Goal: Task Accomplishment & Management: Use online tool/utility

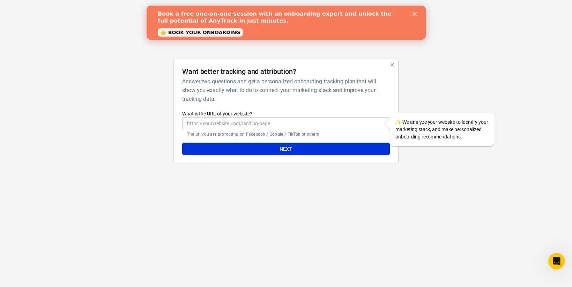
click at [415, 13] on icon "Close" at bounding box center [414, 14] width 4 height 4
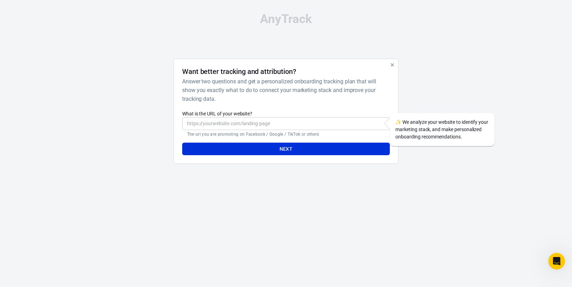
click at [223, 122] on input "What is the URL of your website?" at bounding box center [286, 123] width 208 height 13
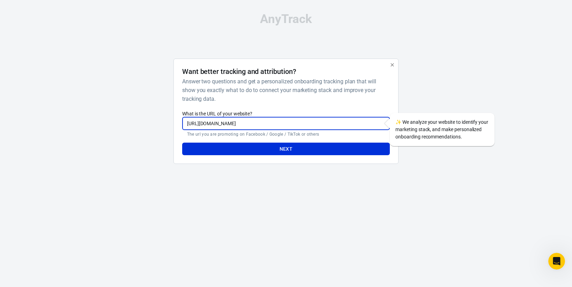
type input "https://www.viviendofit.shop"
click at [141, 155] on div at bounding box center [140, 114] width 56 height 111
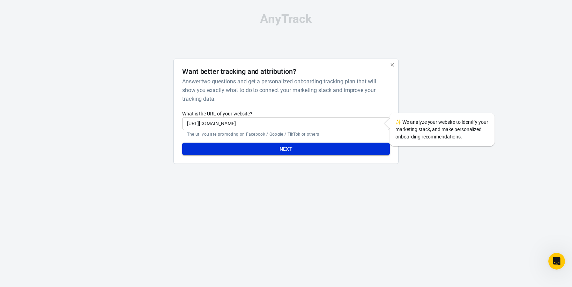
click at [289, 150] on button "Next" at bounding box center [286, 149] width 208 height 13
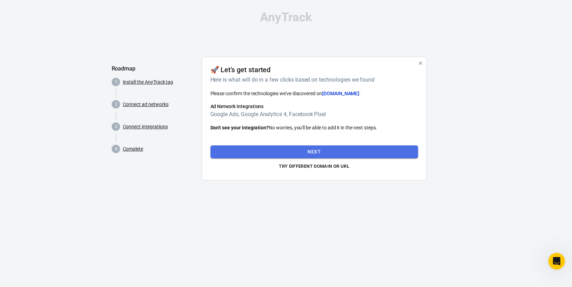
click at [321, 153] on button "Next" at bounding box center [314, 151] width 208 height 13
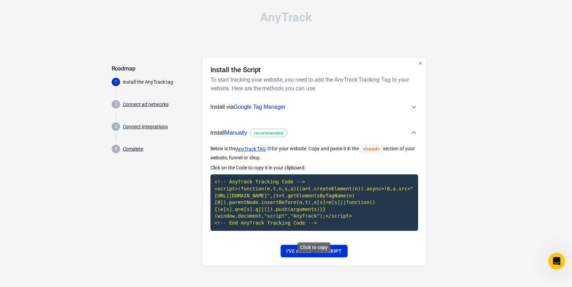
click at [287, 196] on code "<!-- AnyTrack Tracking Code --> <script>!function(e,t,n,s,a){(a=t.createElement…" at bounding box center [314, 202] width 208 height 56
click at [344, 168] on p "Click on the Code to copy it in your clipboard:" at bounding box center [314, 167] width 208 height 7
click at [324, 256] on button "I've added the script" at bounding box center [313, 251] width 67 height 13
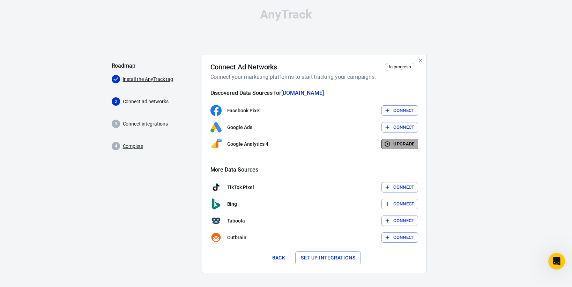
click at [400, 144] on button "Upgrade" at bounding box center [399, 144] width 37 height 11
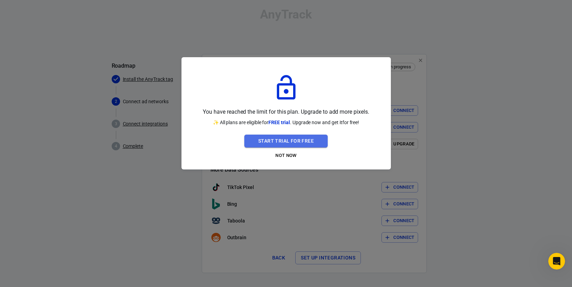
click at [296, 141] on button "Start Trial For Free" at bounding box center [285, 141] width 83 height 13
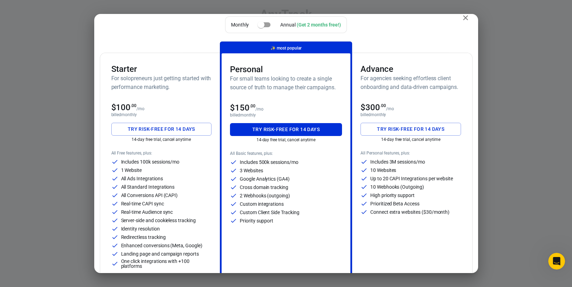
scroll to position [11, 0]
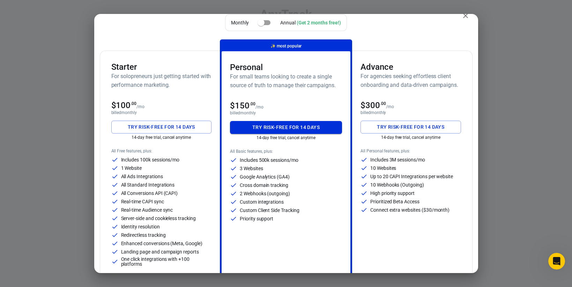
click at [294, 129] on button "Try risk-free for 14 days" at bounding box center [286, 127] width 112 height 13
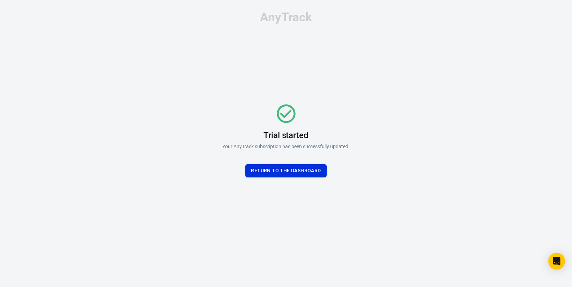
click at [287, 177] on button "Return To the dashboard" at bounding box center [285, 170] width 81 height 13
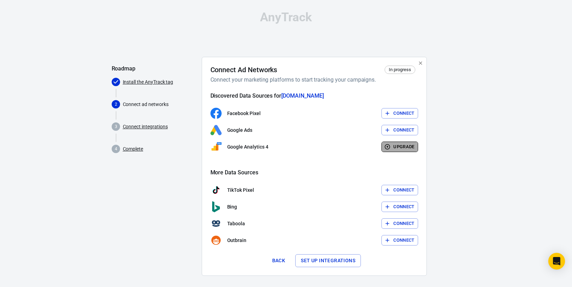
click at [392, 147] on button "Upgrade" at bounding box center [399, 147] width 37 height 11
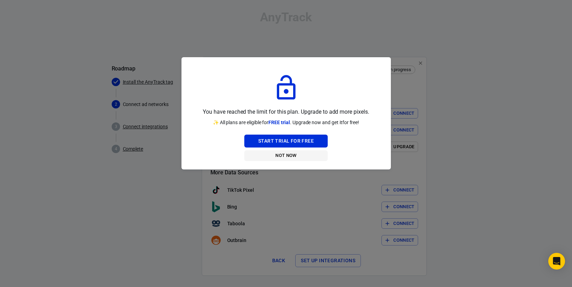
click at [292, 156] on button "Not Now" at bounding box center [285, 155] width 83 height 11
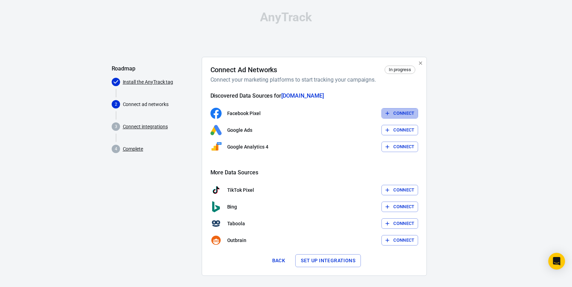
click at [390, 111] on button "Connect" at bounding box center [399, 113] width 37 height 11
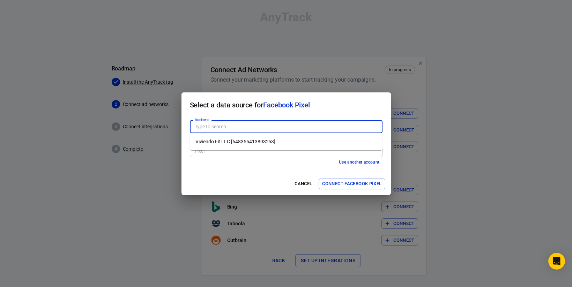
click at [216, 128] on input "Business" at bounding box center [285, 126] width 187 height 9
click at [218, 142] on li "Viviendo Fit LLC [648355413893253]" at bounding box center [286, 142] width 193 height 12
type input "Viviendo Fit LLC [648355413893253]"
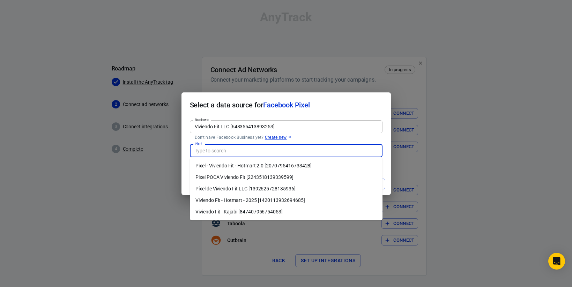
click at [215, 151] on input "Pixel" at bounding box center [285, 150] width 187 height 9
click at [232, 199] on li "Viviendo Fit - Hotmart - 2025 [1420113932694685]" at bounding box center [286, 201] width 193 height 12
type input "Viviendo Fit - Hotmart - 2025 [1420113932694685]"
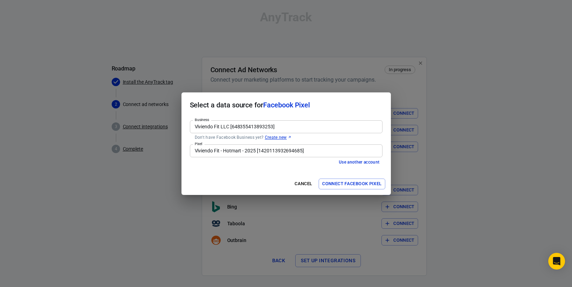
click at [348, 103] on h2 "Select a data source for Facebook Pixel" at bounding box center [285, 104] width 209 height 25
click at [355, 183] on button "Connect Facebook Pixel" at bounding box center [351, 184] width 66 height 11
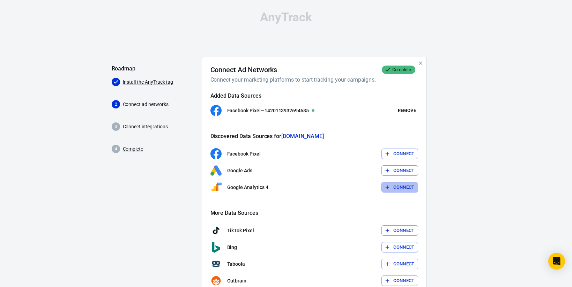
click at [393, 186] on button "Connect" at bounding box center [399, 187] width 37 height 11
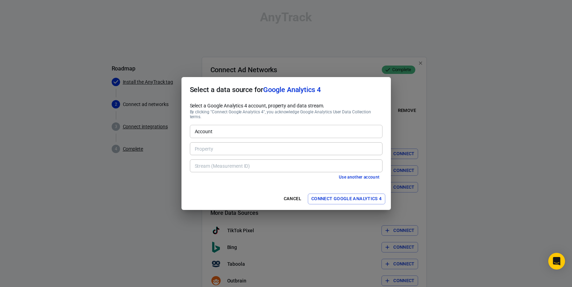
click at [218, 127] on input "Account" at bounding box center [285, 131] width 187 height 9
click at [219, 142] on li "Viviendo Fit [254652222]" at bounding box center [286, 144] width 193 height 12
type input "Viviendo Fit [254652222]"
click at [222, 145] on input "Property" at bounding box center [285, 148] width 187 height 9
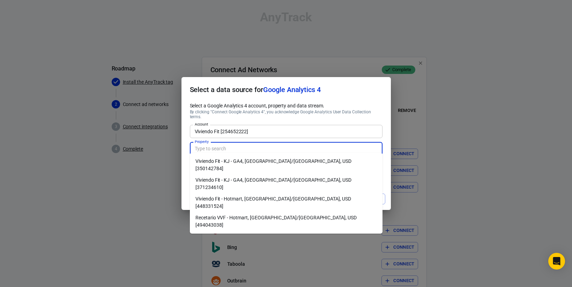
click at [300, 212] on li "Recetario VVF - Hotmart, America/Mexico_City, USD [494043038]" at bounding box center [286, 221] width 193 height 19
type input "Recetario VVF - Hotmart, America/Mexico_City, USD [494043038]"
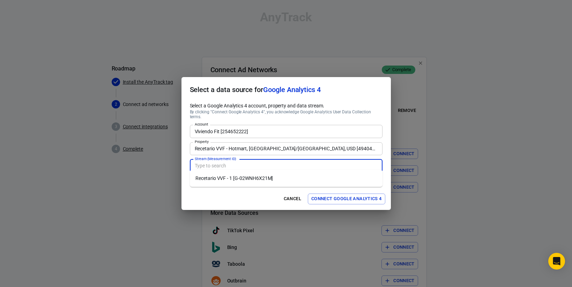
click at [279, 164] on input "Stream (Measurement ID)" at bounding box center [285, 165] width 187 height 9
click at [279, 178] on li "Recetario VVF - 1 [G-02WNH6X21M]" at bounding box center [286, 179] width 193 height 12
type input "Recetario VVF - 1 [G-02WNH6X21M]"
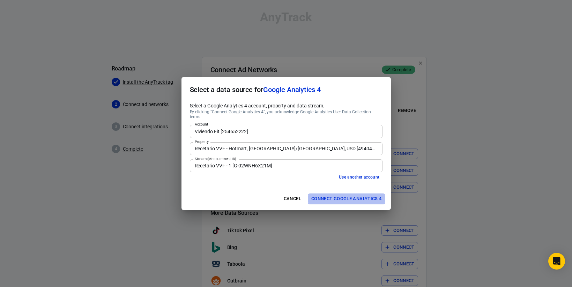
click at [330, 198] on button "Connect Google Analytics 4" at bounding box center [346, 199] width 77 height 11
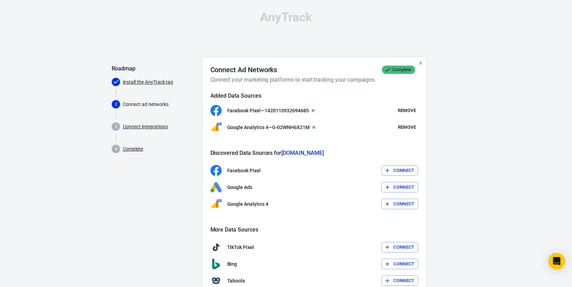
click at [392, 186] on button "Connect" at bounding box center [399, 187] width 37 height 11
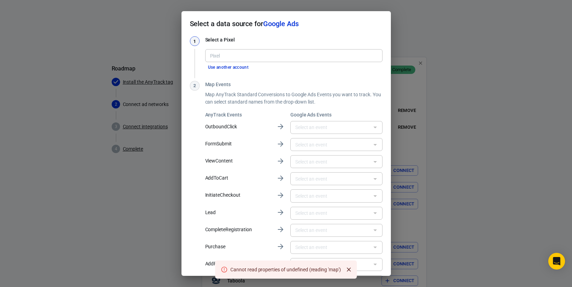
click at [346, 41] on h3 "Select a Pixel" at bounding box center [293, 39] width 177 height 7
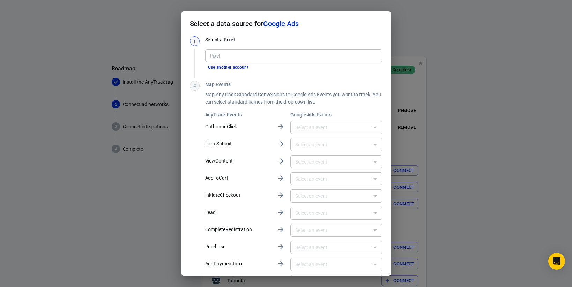
click at [464, 69] on div "Select a data source for Google Ads 1 Select a Pixel Pixel Pixel Use another ac…" at bounding box center [286, 143] width 572 height 287
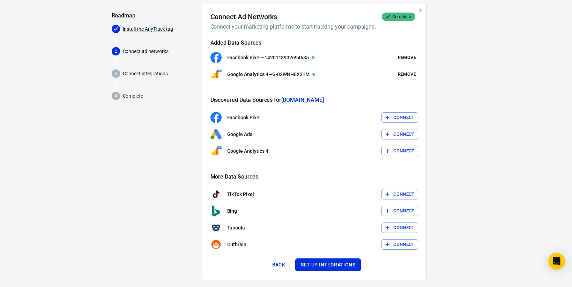
scroll to position [63, 0]
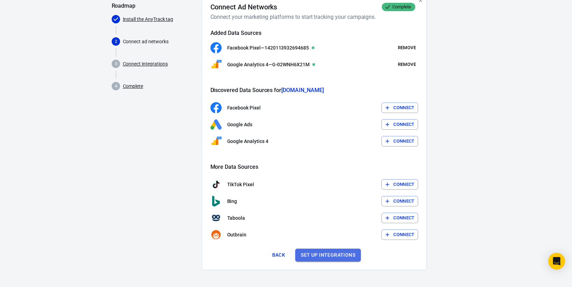
click at [333, 258] on button "Set up integrations" at bounding box center [328, 255] width 66 height 13
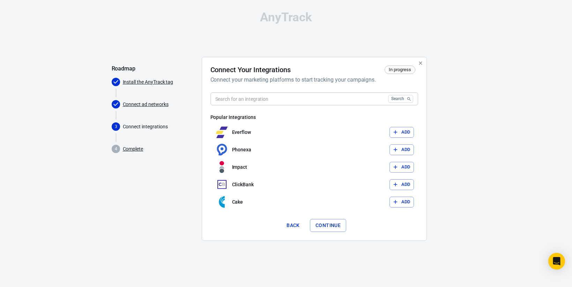
click at [284, 99] on input "text" at bounding box center [297, 98] width 175 height 13
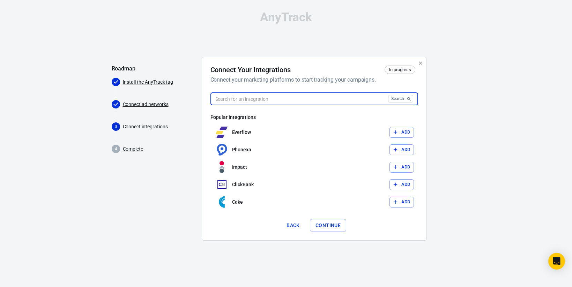
click at [301, 100] on input "text" at bounding box center [297, 98] width 175 height 13
click at [301, 98] on input "text" at bounding box center [297, 98] width 175 height 13
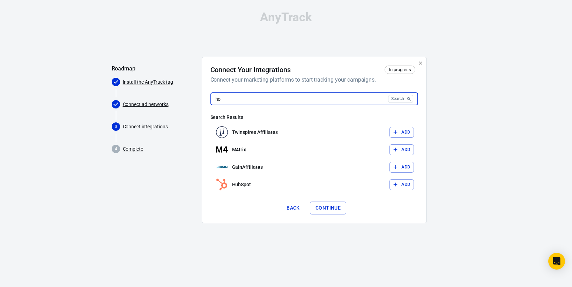
type input "h"
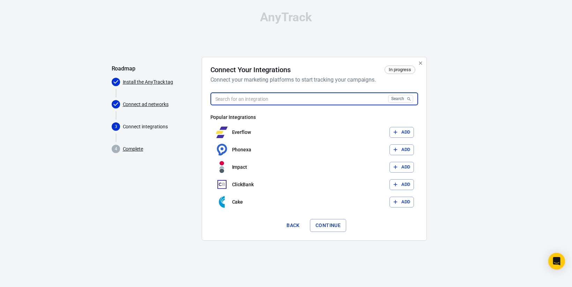
click at [399, 98] on button "Search" at bounding box center [400, 99] width 25 height 8
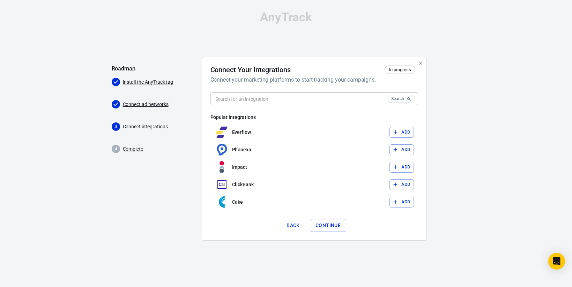
click at [276, 100] on input "text" at bounding box center [297, 98] width 175 height 13
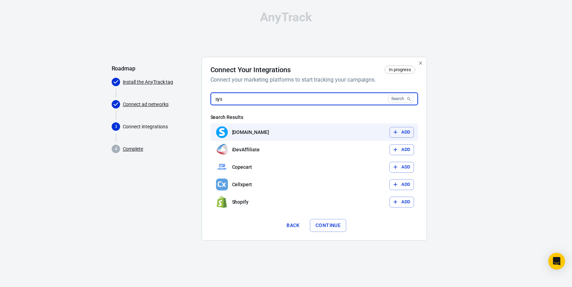
type input "sys"
click at [284, 130] on div "Systeme.io Add" at bounding box center [314, 131] width 208 height 17
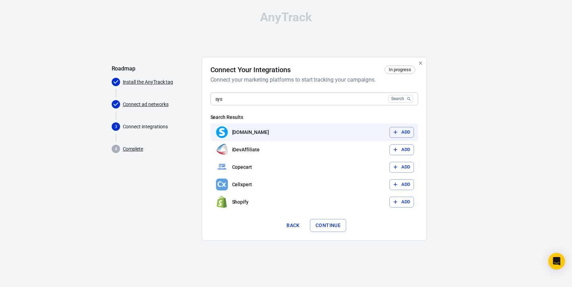
click at [404, 132] on button "Add" at bounding box center [401, 132] width 24 height 11
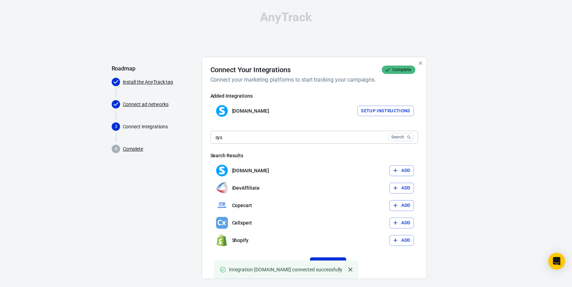
click at [382, 111] on button "Setup Instructions" at bounding box center [385, 111] width 57 height 11
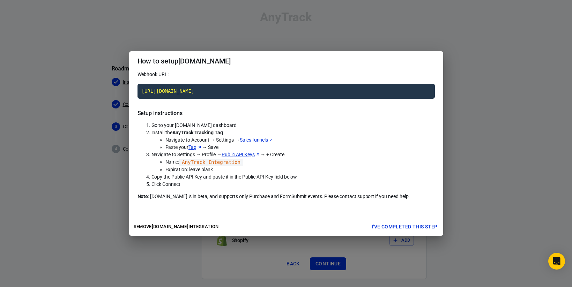
click at [250, 141] on link "Sales funnels" at bounding box center [257, 139] width 34 height 7
click at [217, 163] on code "AnyTrack Integration" at bounding box center [211, 162] width 64 height 7
click at [394, 229] on button "I've completed this step" at bounding box center [405, 226] width 72 height 13
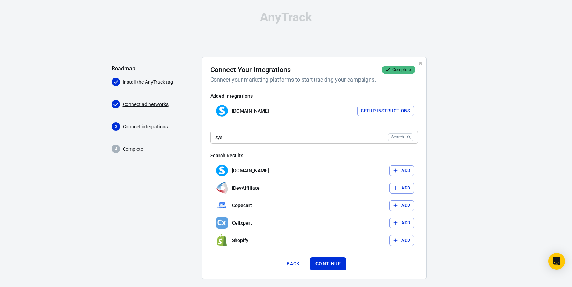
click at [235, 113] on p "[DOMAIN_NAME]" at bounding box center [250, 110] width 37 height 7
click at [385, 108] on button "Setup Instructions" at bounding box center [385, 111] width 57 height 11
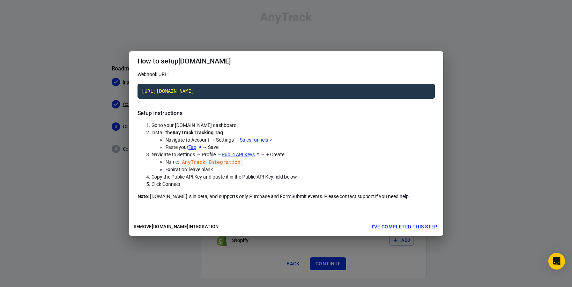
click at [396, 223] on button "I've completed this step" at bounding box center [405, 226] width 72 height 13
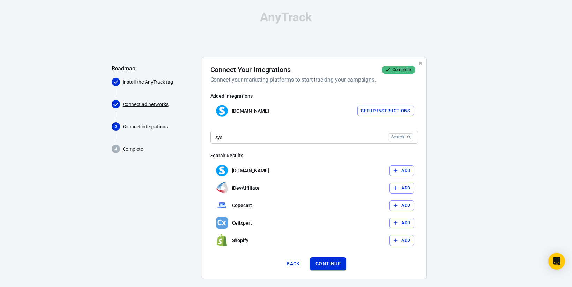
click at [327, 263] on button "Continue" at bounding box center [328, 263] width 36 height 13
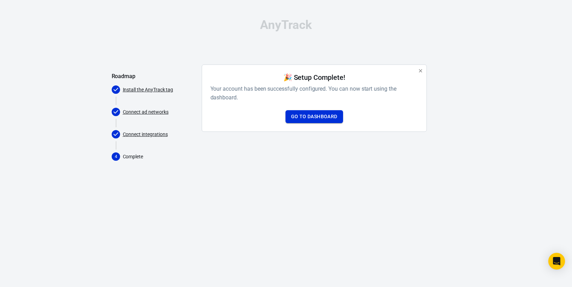
click at [318, 113] on link "Go to Dashboard" at bounding box center [314, 116] width 58 height 13
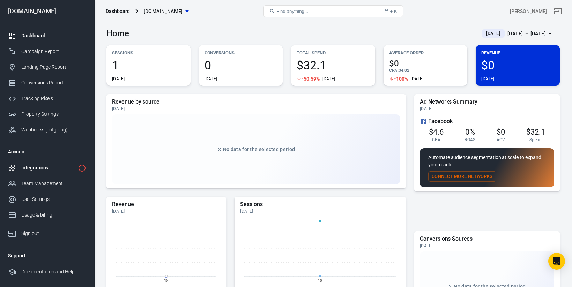
click at [47, 166] on div "Integrations" at bounding box center [48, 167] width 54 height 7
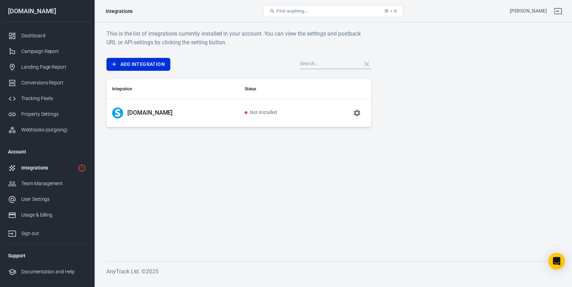
click at [248, 111] on span "Not Installed" at bounding box center [260, 113] width 32 height 6
click at [358, 111] on icon "button" at bounding box center [356, 113] width 7 height 7
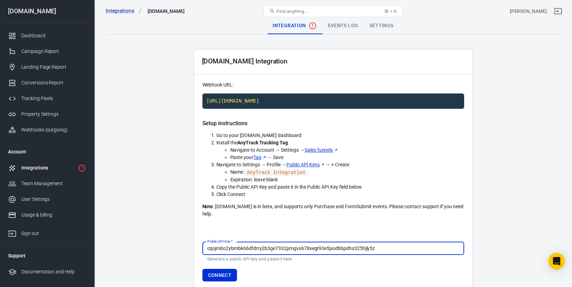
type input "cqojm0o2ybmbk66dfdrry2b3ge7332pmgvs678xegt93e5podbbpdhs325hjly5z"
click at [226, 269] on button "Connect" at bounding box center [219, 275] width 35 height 13
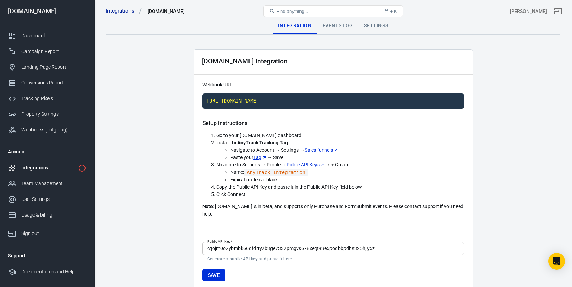
click at [345, 23] on div "Events Log" at bounding box center [338, 25] width 42 height 17
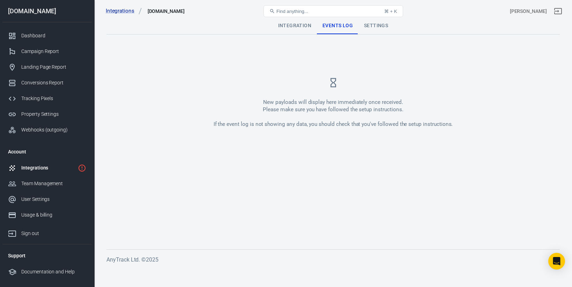
click at [375, 25] on div "Settings" at bounding box center [375, 25] width 35 height 17
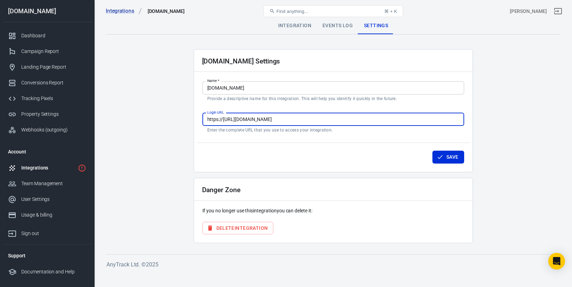
drag, startPoint x: 224, startPoint y: 119, endPoint x: 198, endPoint y: 121, distance: 25.5
click at [198, 121] on div "Systeme.io Settings Name   * Systeme.io Name   * Provide a descriptive name for…" at bounding box center [333, 110] width 279 height 123
type input "https://systeme.io/dashboard"
click at [237, 117] on input "https://systeme.io/dashboard" at bounding box center [333, 119] width 262 height 13
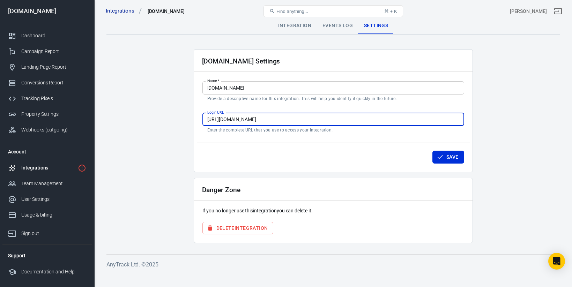
click at [237, 117] on input "https://systeme.io/dashboard" at bounding box center [333, 119] width 262 height 13
click at [440, 157] on icon "button" at bounding box center [439, 157] width 5 height 4
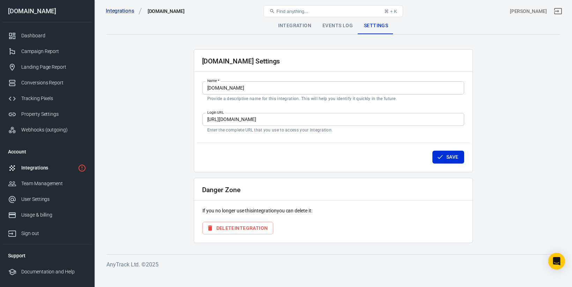
click at [286, 27] on div "Integration" at bounding box center [294, 25] width 44 height 17
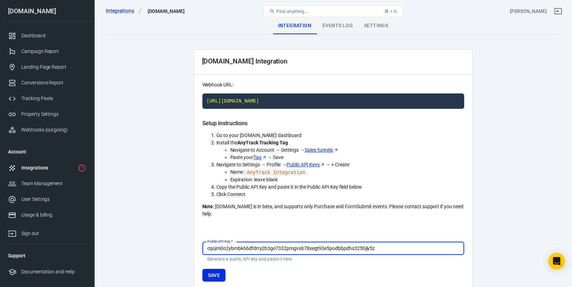
click at [217, 269] on button "Save" at bounding box center [213, 275] width 23 height 13
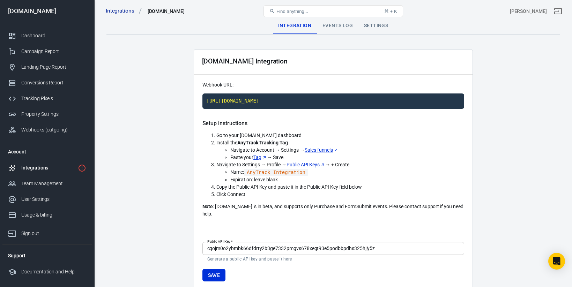
click at [57, 167] on div "Integrations" at bounding box center [48, 167] width 54 height 7
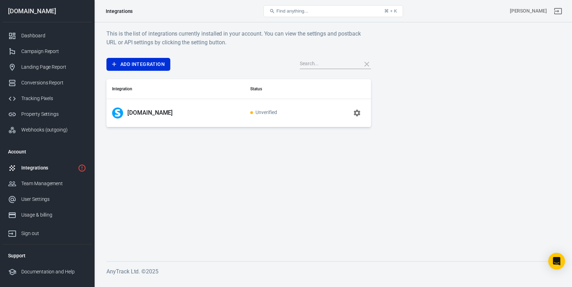
click at [354, 111] on icon "button" at bounding box center [357, 113] width 8 height 8
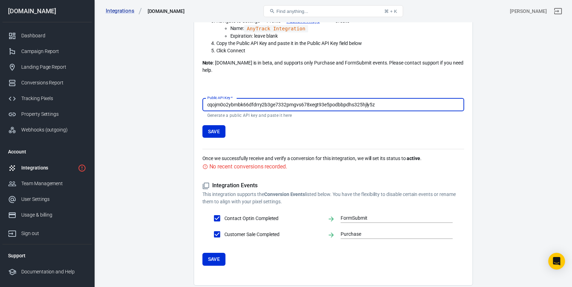
scroll to position [152, 0]
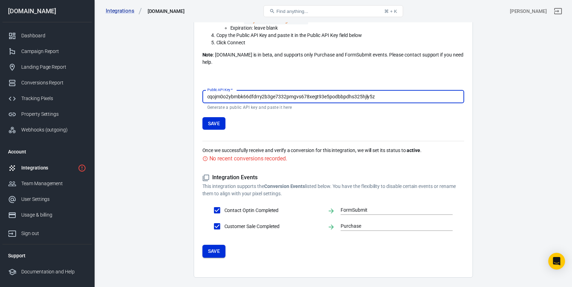
click at [222, 245] on button "Save" at bounding box center [213, 251] width 23 height 13
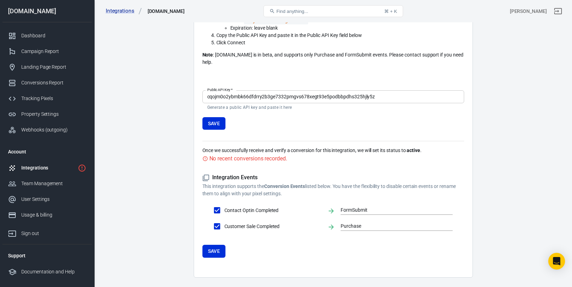
scroll to position [95, 0]
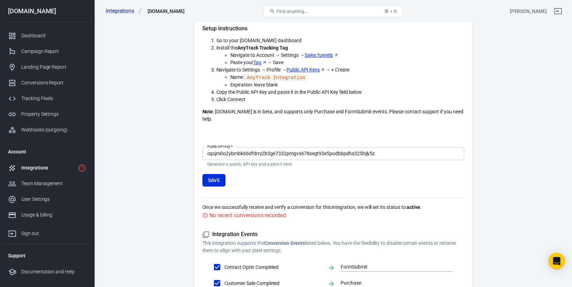
click at [58, 171] on div "Integrations" at bounding box center [48, 167] width 54 height 7
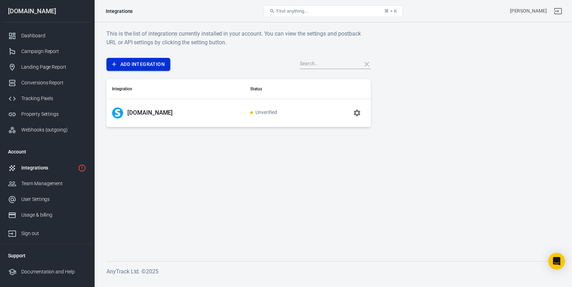
click at [156, 68] on link "Add Integration" at bounding box center [138, 64] width 64 height 13
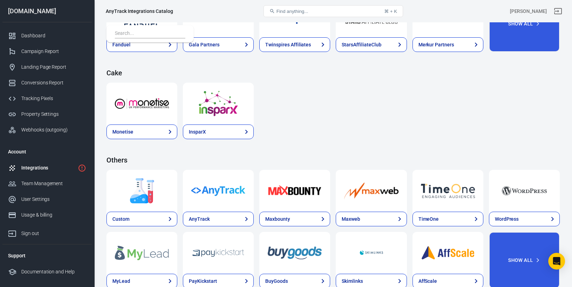
scroll to position [1047, 0]
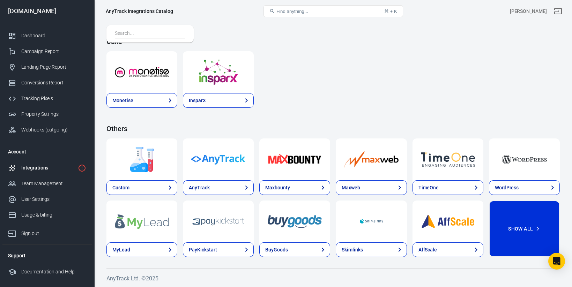
click at [513, 217] on button "Show All" at bounding box center [524, 229] width 71 height 57
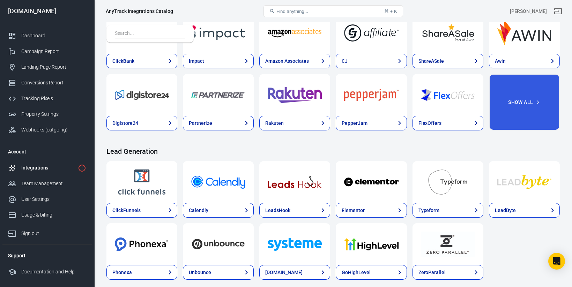
scroll to position [190, 0]
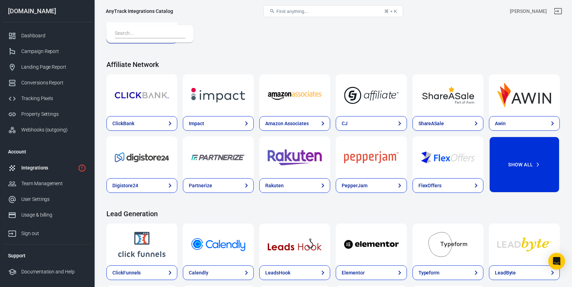
click at [527, 170] on button "Show All" at bounding box center [524, 164] width 71 height 57
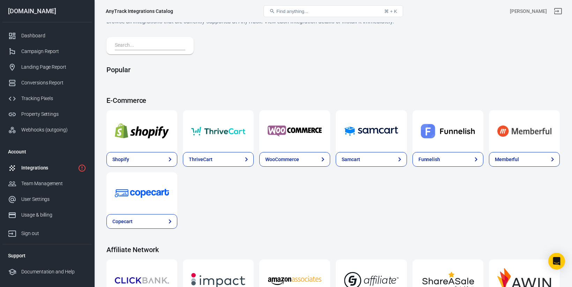
scroll to position [0, 0]
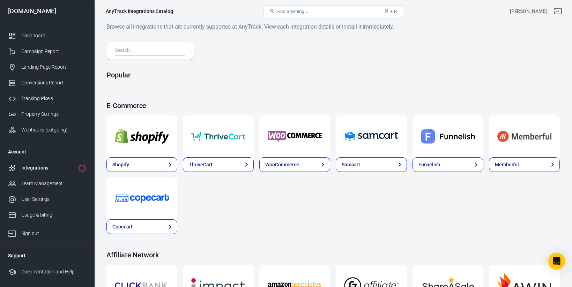
click at [298, 14] on button "Find anything... ⌘ + K" at bounding box center [333, 11] width 140 height 12
click at [128, 49] on input "text" at bounding box center [149, 50] width 68 height 9
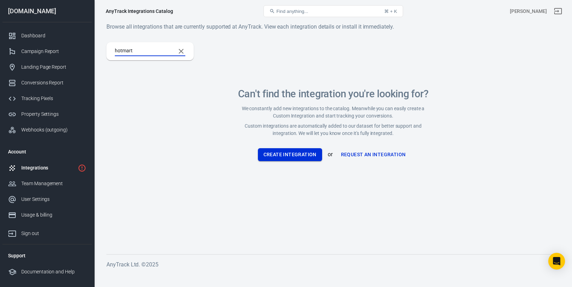
type input "hotmart"
click at [284, 154] on button "Create Integration" at bounding box center [290, 154] width 64 height 13
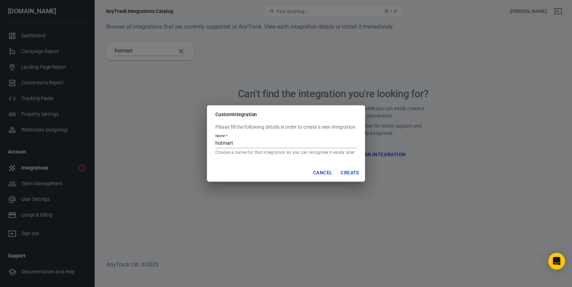
click at [281, 145] on input "hotmart" at bounding box center [285, 143] width 141 height 9
type input "Hotmart"
click at [344, 171] on button "Create" at bounding box center [350, 172] width 24 height 13
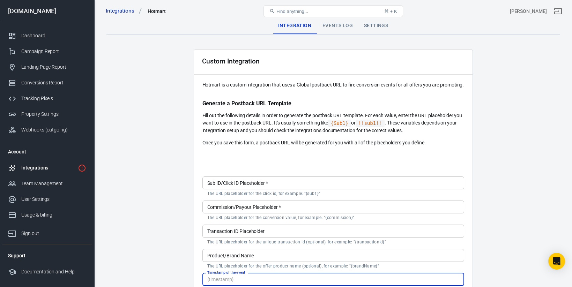
scroll to position [71, 0]
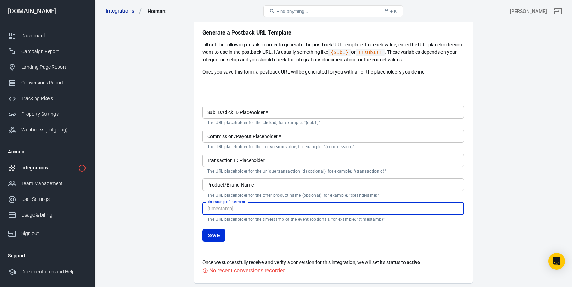
click at [192, 168] on main "Integration Events Log Settings Custom Integration Hotmart is a custom integrat…" at bounding box center [332, 115] width 453 height 337
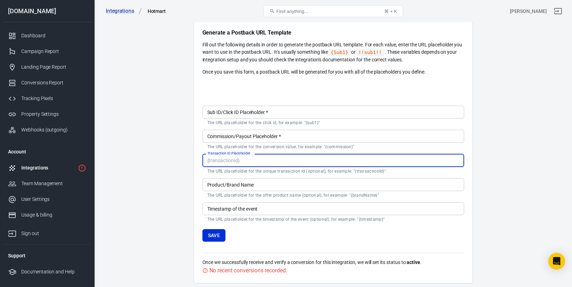
click at [237, 167] on input "Transaction ID Placeholder" at bounding box center [333, 160] width 262 height 13
click at [175, 171] on main "Integration Events Log Settings Custom Integration Hotmart is a custom integrat…" at bounding box center [332, 115] width 453 height 337
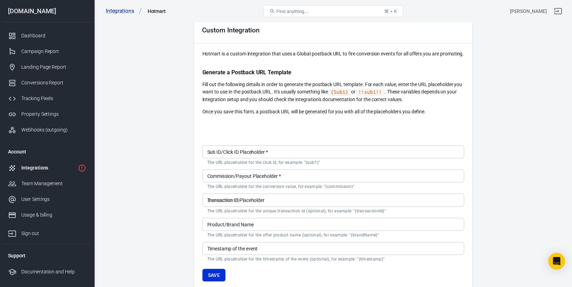
scroll to position [32, 0]
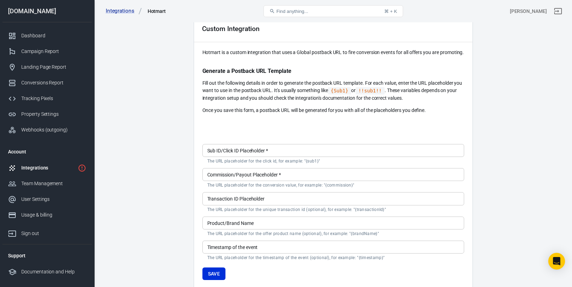
click at [251, 157] on input "Sub ID/Click ID Placeholder   *" at bounding box center [333, 150] width 262 height 13
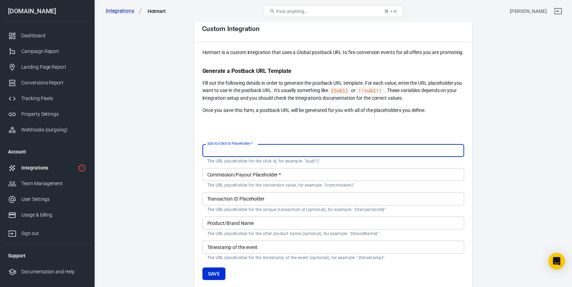
paste input "{sck}"
type input "{sck}"
click at [246, 181] on input "Commission/Payout Placeholder   *" at bounding box center [333, 174] width 262 height 13
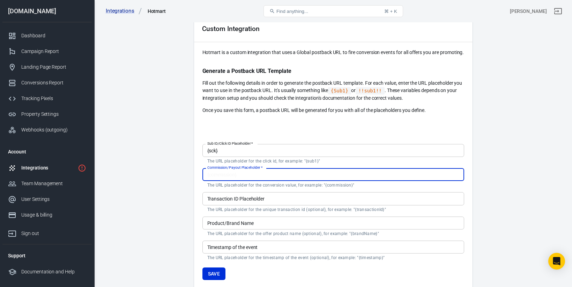
paste input "{commission}"
type input "{commission}"
click at [222, 205] on input "Transaction ID Placeholder" at bounding box center [333, 198] width 262 height 13
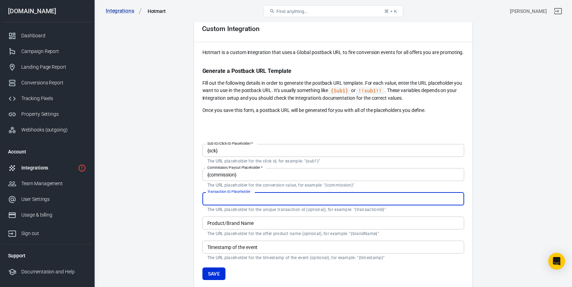
paste input "{transaction}"
type input "{transaction}"
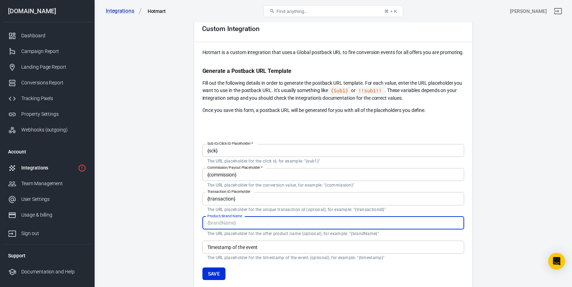
click at [236, 230] on input "Product/Brand Name" at bounding box center [333, 223] width 262 height 13
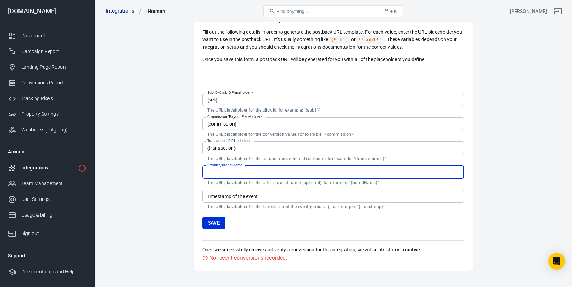
paste input "{prod_name}"
type input "{prod_name}"
click at [229, 203] on input "Timestamp of the event" at bounding box center [333, 196] width 262 height 13
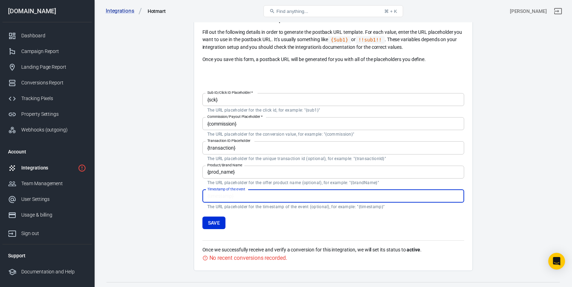
paste input "{date_transaction}"
type input "{date_transaction}"
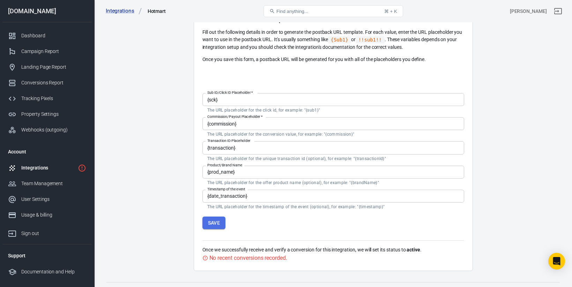
click at [219, 230] on button "Save" at bounding box center [213, 223] width 23 height 13
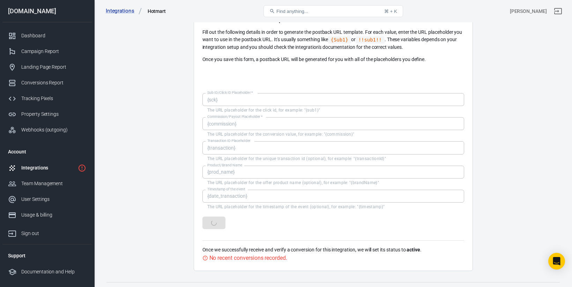
scroll to position [0, 0]
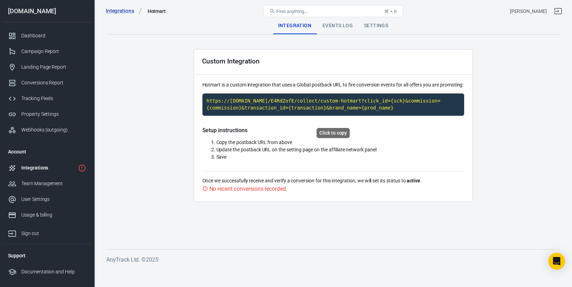
click at [281, 110] on code "https://[DOMAIN_NAME]/E4RdZofE/collect/custom-hotmart?click_id={sck}&commission…" at bounding box center [333, 104] width 262 height 22
click at [176, 154] on main "Integration Events Log Settings Custom Integration Hotmart is a custom integrat…" at bounding box center [332, 127] width 453 height 221
click at [338, 21] on div "Integrations Hotmart Find anything... ⌘ + K Fernando Estrada" at bounding box center [333, 11] width 477 height 22
click at [338, 23] on div "Events Log" at bounding box center [338, 25] width 42 height 17
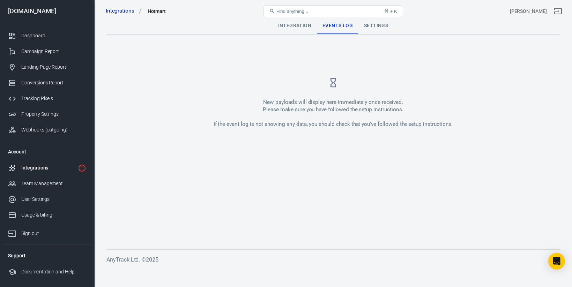
click at [373, 25] on div "Settings" at bounding box center [375, 25] width 35 height 17
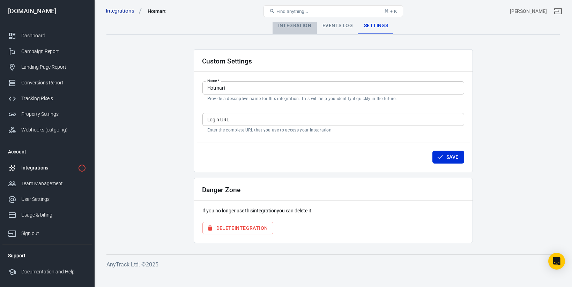
click at [295, 23] on div "Integration" at bounding box center [294, 25] width 44 height 17
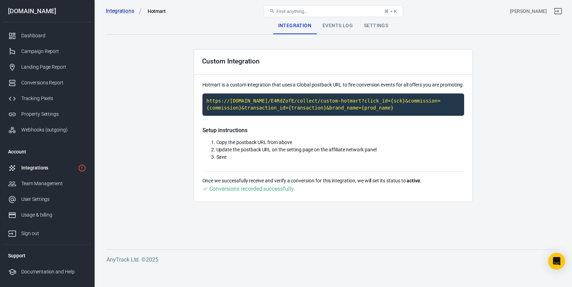
click at [272, 193] on div "Conversions recorded successfully." at bounding box center [251, 189] width 85 height 9
click at [53, 167] on div "Integrations" at bounding box center [48, 167] width 54 height 7
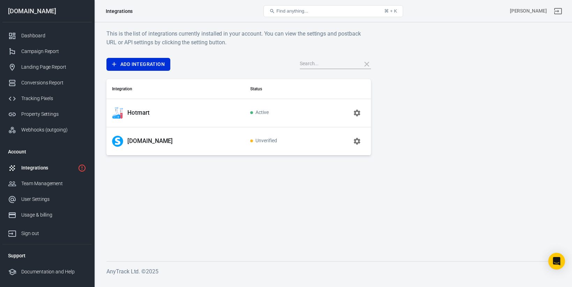
click at [359, 113] on icon "button" at bounding box center [357, 113] width 8 height 8
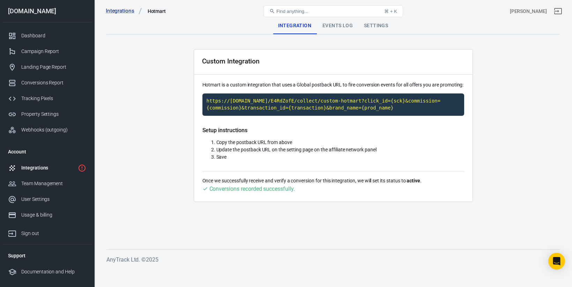
click at [487, 105] on main "Integration Events Log Settings Custom Integration Hotmart is a custom integrat…" at bounding box center [332, 127] width 453 height 221
click at [38, 34] on div "Dashboard" at bounding box center [53, 35] width 65 height 7
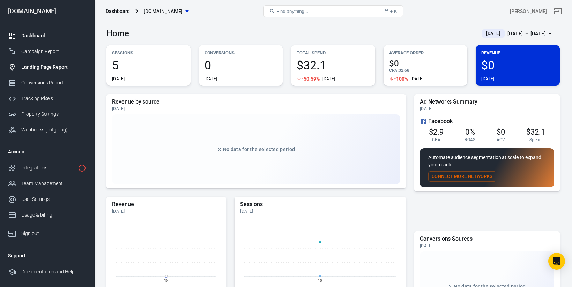
click at [55, 62] on link "Landing Page Report" at bounding box center [46, 67] width 89 height 16
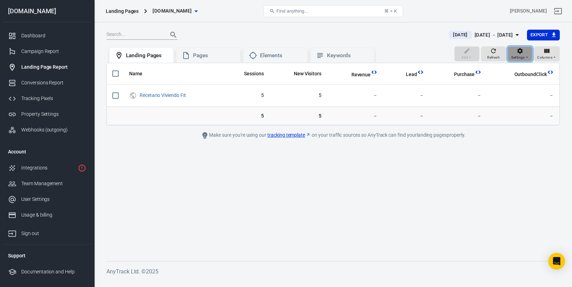
click at [524, 57] on span "Settings" at bounding box center [518, 57] width 14 height 6
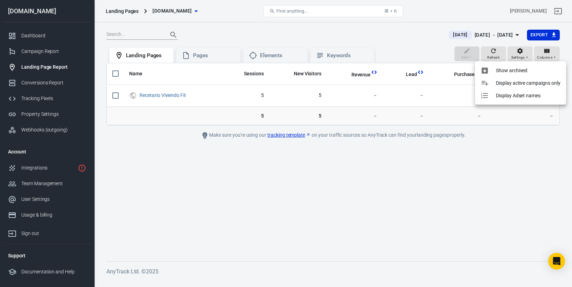
click at [485, 180] on div at bounding box center [286, 143] width 572 height 287
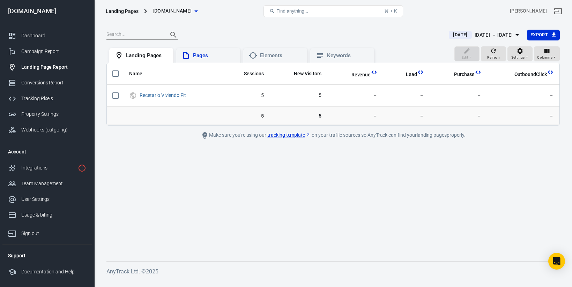
click at [216, 55] on div "Pages" at bounding box center [214, 55] width 42 height 7
click at [274, 59] on div "Elements" at bounding box center [281, 55] width 42 height 7
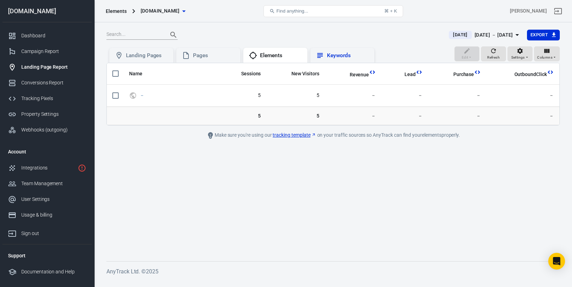
click at [338, 60] on div "Keywords" at bounding box center [342, 55] width 64 height 15
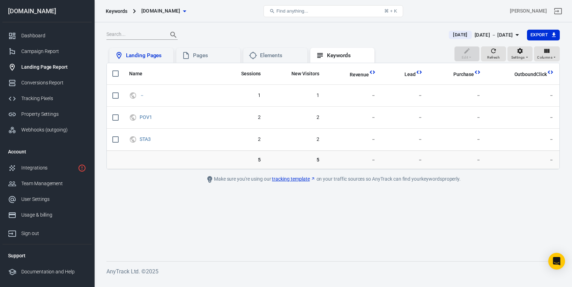
click at [154, 60] on div "Landing Pages" at bounding box center [141, 55] width 64 height 15
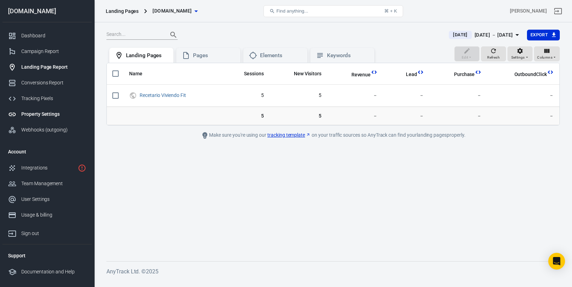
click at [44, 114] on div "Property Settings" at bounding box center [53, 114] width 65 height 7
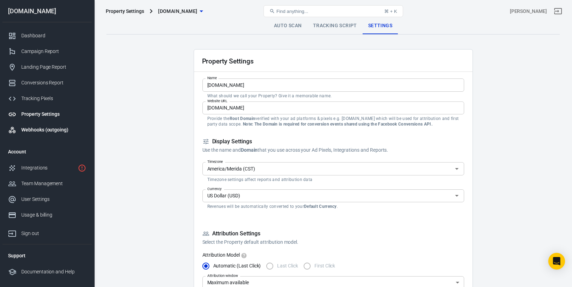
click at [44, 131] on div "Webhooks (outgoing)" at bounding box center [53, 129] width 65 height 7
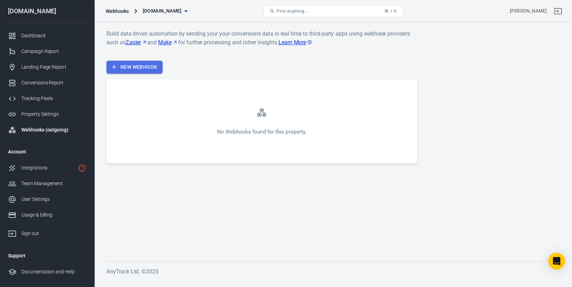
click at [155, 69] on link "New Webhook" at bounding box center [134, 67] width 56 height 13
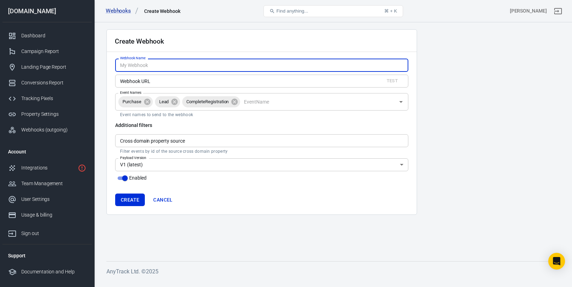
click at [168, 140] on input "Cross domain property source" at bounding box center [261, 140] width 293 height 13
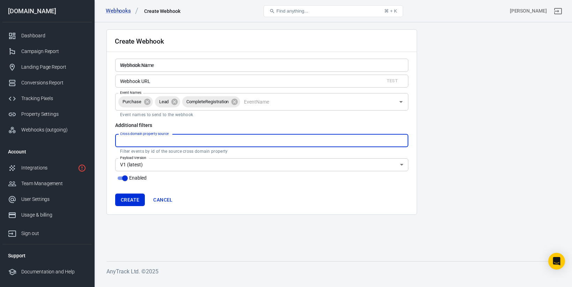
click at [198, 235] on main "Create Webhook Webhook Name Webhook Name Webhook URL Test Webhook URL Event Nam…" at bounding box center [332, 139] width 453 height 221
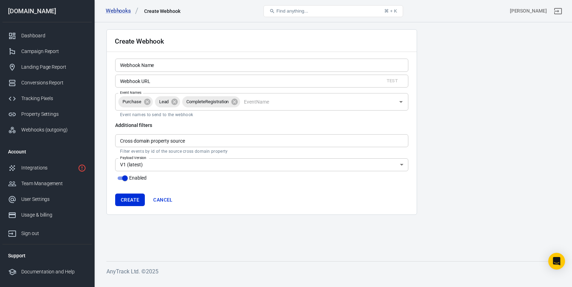
click at [155, 65] on input "Webhook Name" at bounding box center [261, 65] width 293 height 13
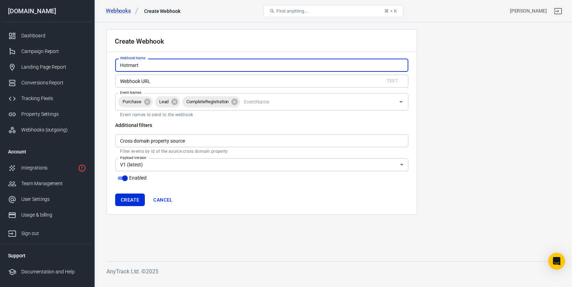
type input "Hotmart"
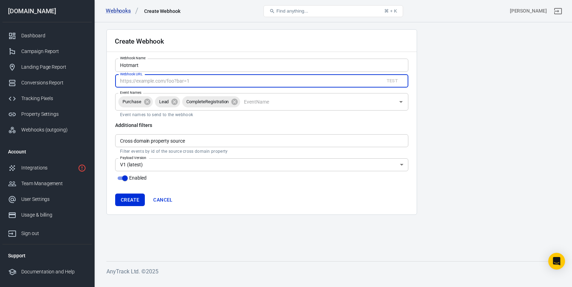
click at [153, 84] on input "Webhook URL" at bounding box center [246, 81] width 263 height 13
click at [109, 85] on div "Create Webhook Webhook Name Hotmart Webhook Name Webhook URL Test Webhook URL E…" at bounding box center [261, 122] width 310 height 186
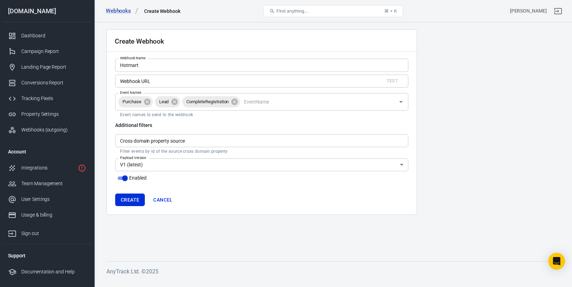
click at [259, 103] on input "Event Names" at bounding box center [317, 101] width 153 height 9
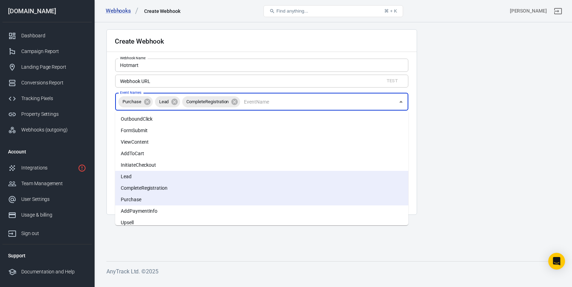
click at [168, 154] on li "AddToCart" at bounding box center [261, 154] width 293 height 12
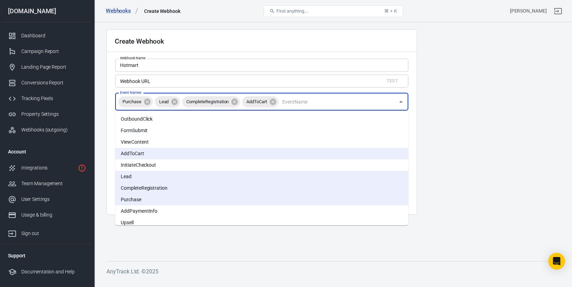
click at [180, 163] on li "InitiateCheckout" at bounding box center [261, 165] width 293 height 12
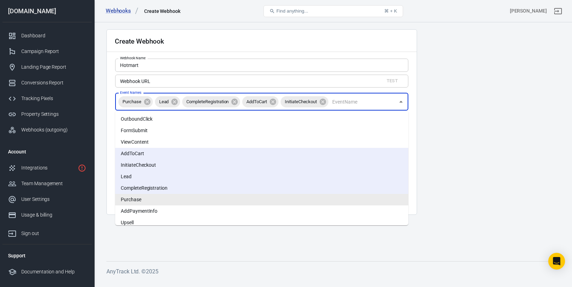
scroll to position [29, 0]
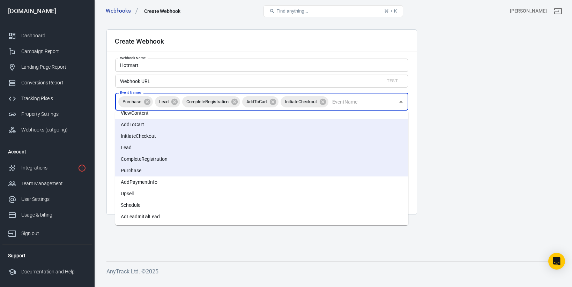
click at [168, 193] on li "Upsell" at bounding box center [261, 194] width 293 height 12
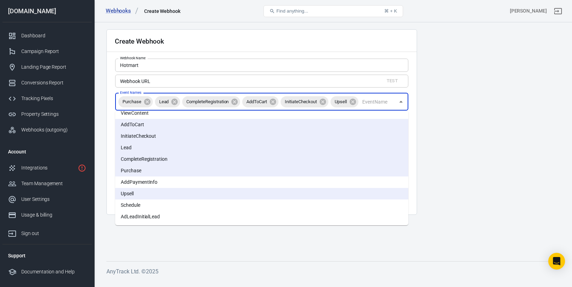
click at [171, 181] on li "AddPaymentInfo" at bounding box center [261, 182] width 293 height 12
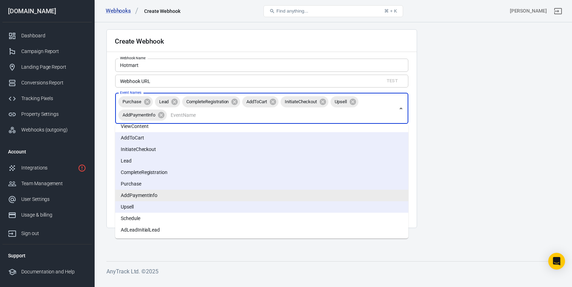
scroll to position [0, 0]
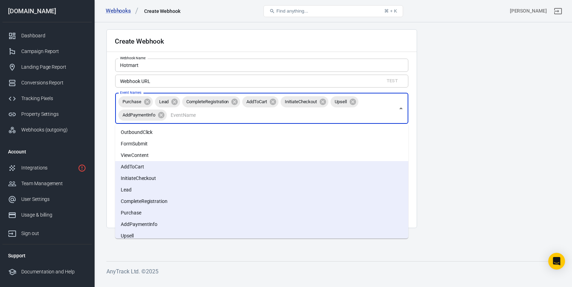
click at [163, 153] on li "ViewContent" at bounding box center [261, 156] width 293 height 12
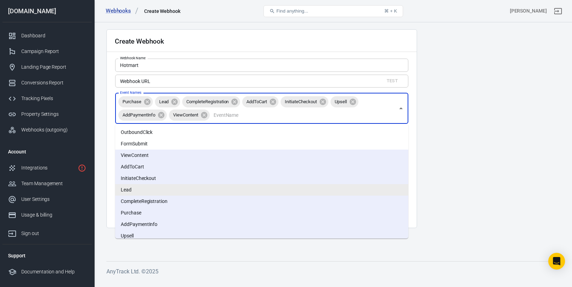
scroll to position [29, 0]
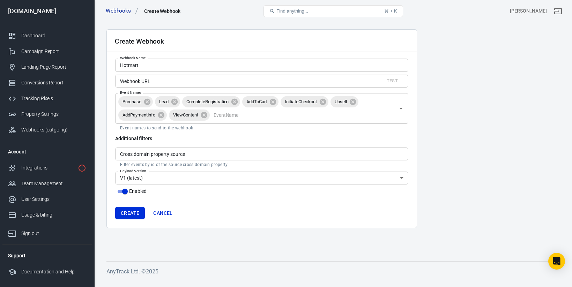
click at [436, 148] on main "Create Webhook Webhook Name Hotmart Webhook Name Webhook URL Test Webhook URL E…" at bounding box center [332, 139] width 453 height 221
click at [131, 215] on button "Create" at bounding box center [130, 213] width 30 height 13
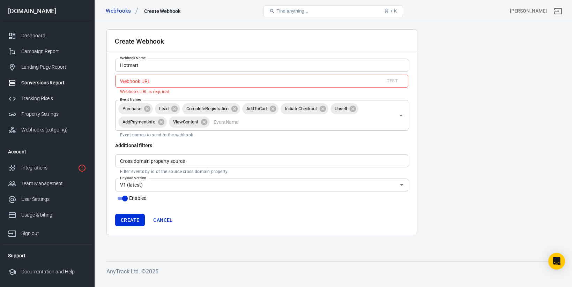
click at [41, 84] on div "Conversions Report" at bounding box center [53, 82] width 65 height 7
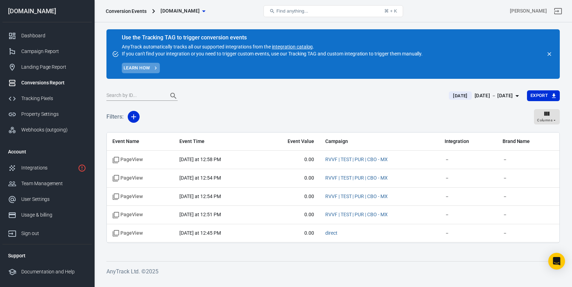
click at [143, 69] on link "Learn how" at bounding box center [141, 68] width 38 height 11
click at [58, 52] on div "Campaign Report" at bounding box center [53, 51] width 65 height 7
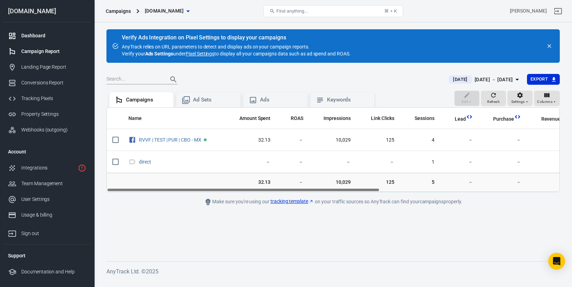
click at [52, 32] on div "Dashboard" at bounding box center [53, 35] width 65 height 7
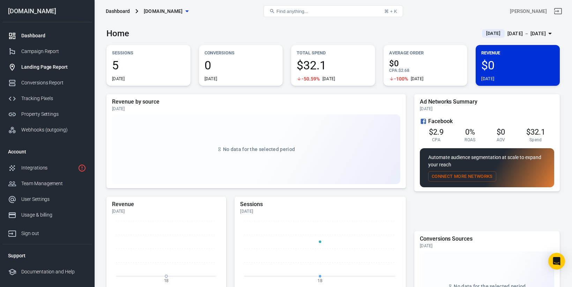
click at [40, 70] on div "Landing Page Report" at bounding box center [53, 66] width 65 height 7
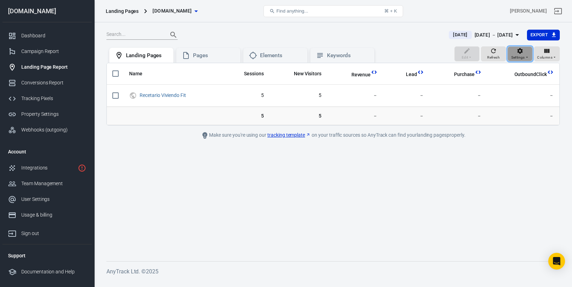
click at [515, 53] on div "Settings" at bounding box center [520, 53] width 18 height 13
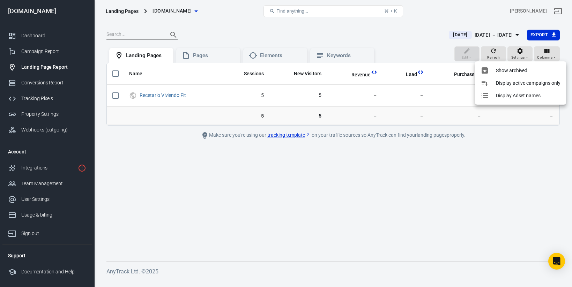
click at [515, 53] on div at bounding box center [286, 143] width 572 height 287
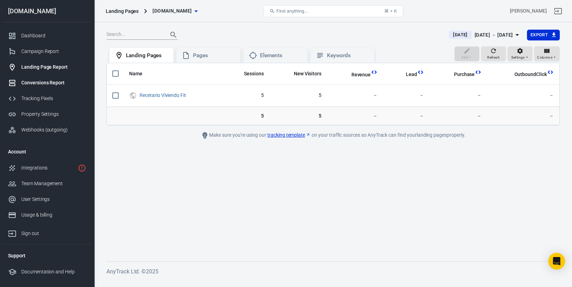
click at [46, 86] on div "Conversions Report" at bounding box center [53, 82] width 65 height 7
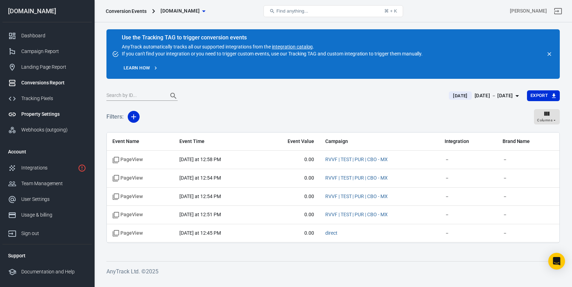
click at [48, 116] on div "Property Settings" at bounding box center [53, 114] width 65 height 7
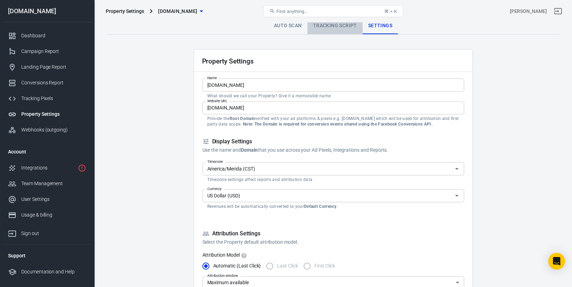
click at [324, 28] on link "Tracking Script" at bounding box center [334, 25] width 55 height 17
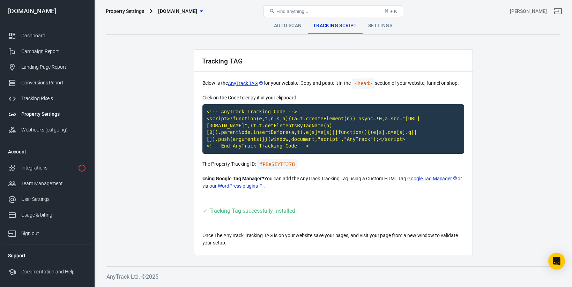
click at [298, 23] on link "Auto Scan" at bounding box center [287, 25] width 39 height 17
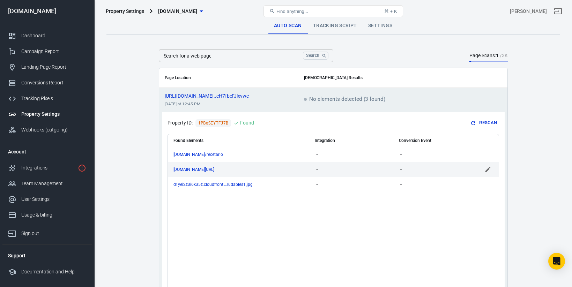
click at [277, 165] on td "[DOMAIN_NAME][URL]" at bounding box center [239, 169] width 142 height 15
click at [330, 168] on input "scrollable content" at bounding box center [341, 169] width 53 height 9
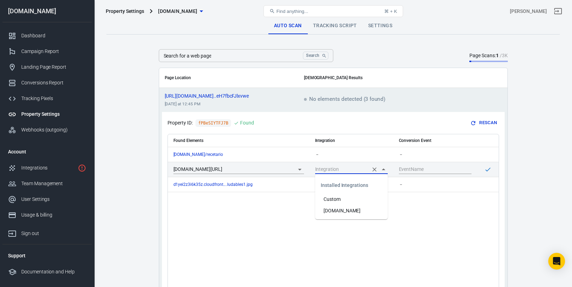
type input "Custom"
click at [179, 197] on div "Found Elements Integration Conversion Event [DOMAIN_NAME]/recetario － － [DOMAIN…" at bounding box center [333, 209] width 331 height 150
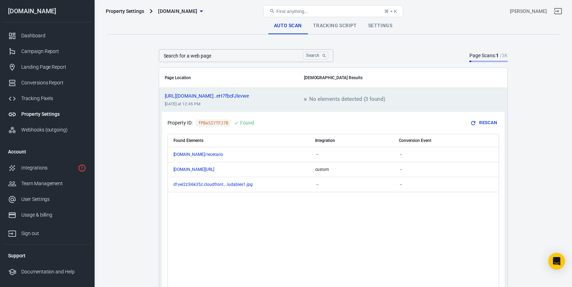
click at [484, 122] on button "Rescan" at bounding box center [484, 123] width 30 height 11
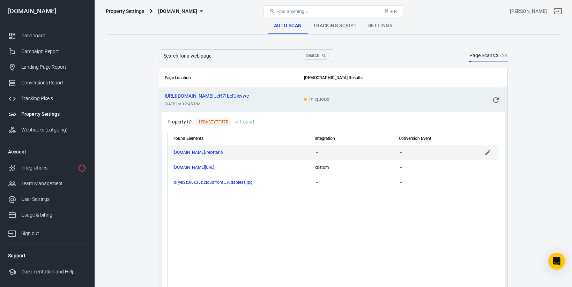
click at [324, 153] on div "－" at bounding box center [351, 152] width 73 height 5
click at [324, 153] on input "scrollable content" at bounding box center [341, 152] width 53 height 9
type input "Custom"
click at [415, 150] on input "scrollable content" at bounding box center [430, 152] width 62 height 9
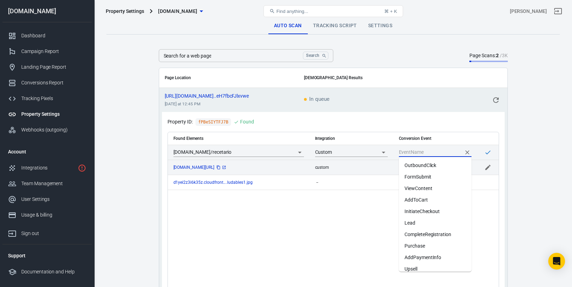
click at [226, 167] on icon "scrollable content" at bounding box center [224, 167] width 4 height 4
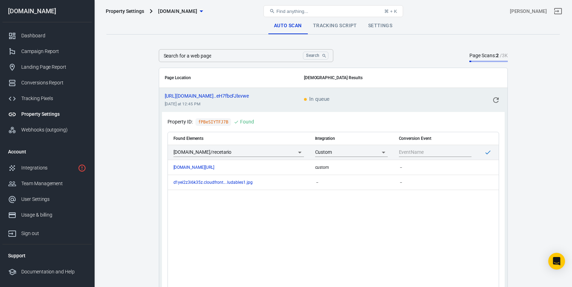
click at [191, 214] on div "Found Elements Integration Conversion Event [DOMAIN_NAME]/recetario Custom [DOM…" at bounding box center [333, 207] width 331 height 150
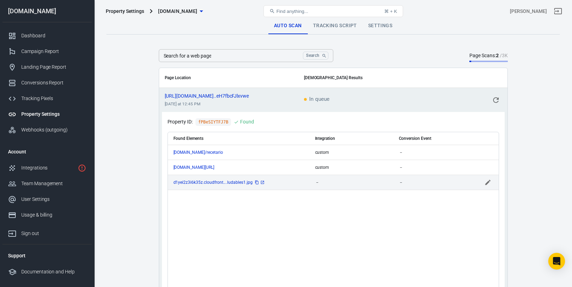
click at [239, 183] on span "d1yei2z3i6k35z.cloudfront....ludables1.jpg" at bounding box center [219, 182] width 92 height 4
click at [239, 205] on div "Found Elements Integration Conversion Event [DOMAIN_NAME]/recetario custom － [D…" at bounding box center [333, 207] width 331 height 150
click at [261, 182] on icon "scrollable content" at bounding box center [262, 182] width 3 height 3
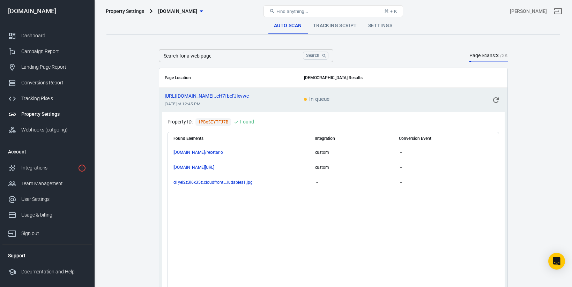
click at [131, 62] on main "Auto Scan Tracking Script Settings Search for a web page Search Search for a we…" at bounding box center [332, 163] width 453 height 292
click at [207, 60] on input "Search for a web page" at bounding box center [230, 55] width 142 height 13
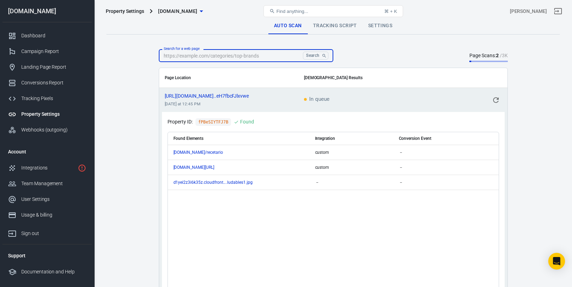
click at [136, 72] on main "Auto Scan Tracking Script Settings Search for a web page Search Search for a we…" at bounding box center [332, 163] width 453 height 292
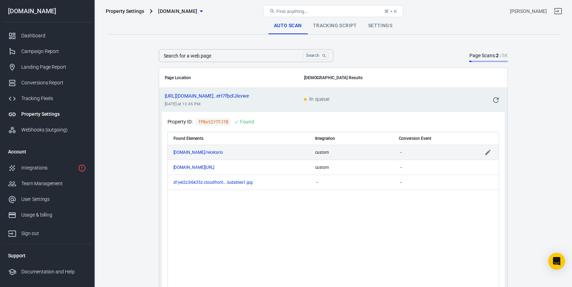
click at [326, 155] on span "custom" at bounding box center [322, 152] width 14 height 5
click at [348, 152] on input "Custom" at bounding box center [341, 152] width 53 height 9
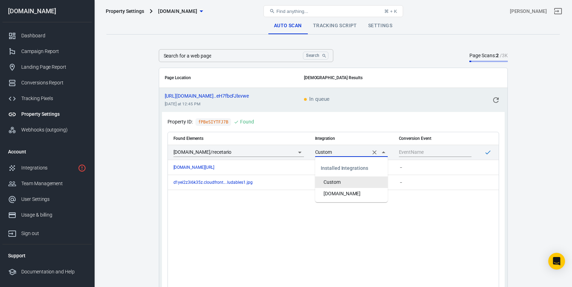
click at [375, 153] on icon "Clear" at bounding box center [374, 152] width 4 height 4
type input "Custom"
click at [369, 132] on th "Integration" at bounding box center [351, 138] width 84 height 13
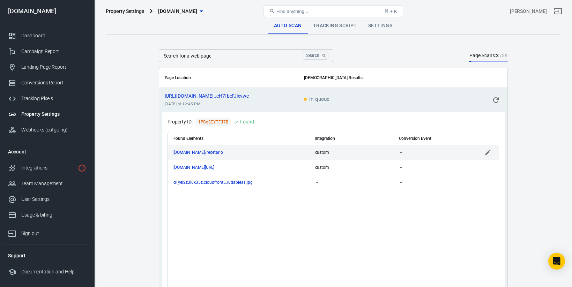
click at [352, 154] on div "custom" at bounding box center [351, 152] width 73 height 5
click at [375, 153] on icon "Clear" at bounding box center [374, 152] width 7 height 7
click at [489, 152] on icon "scrollable content" at bounding box center [487, 152] width 7 height 7
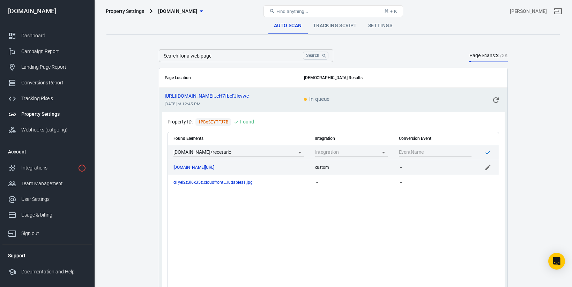
click at [379, 167] on div "custom" at bounding box center [351, 167] width 73 height 5
click at [373, 166] on icon "Clear" at bounding box center [374, 167] width 4 height 4
click at [485, 166] on icon "scrollable content" at bounding box center [487, 167] width 7 height 7
click at [142, 103] on main "Auto Scan Tracking Script Settings Search for a web page Search Search for a we…" at bounding box center [332, 163] width 453 height 292
click at [496, 95] on button "scrollable content" at bounding box center [496, 100] width 12 height 12
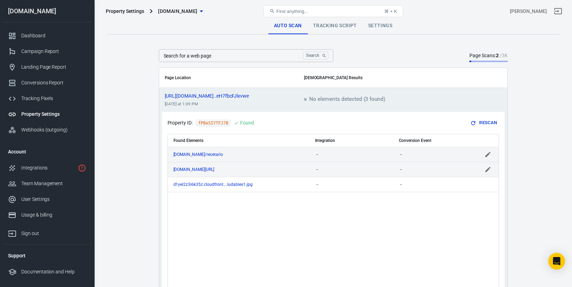
click at [45, 114] on div "Property Settings" at bounding box center [53, 114] width 65 height 7
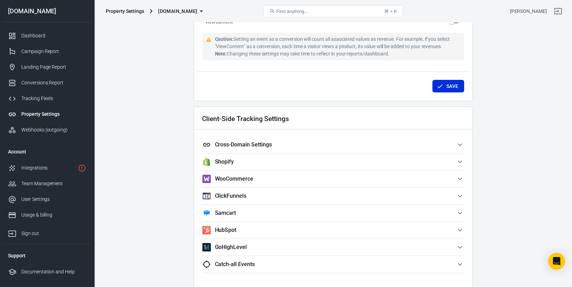
scroll to position [540, 0]
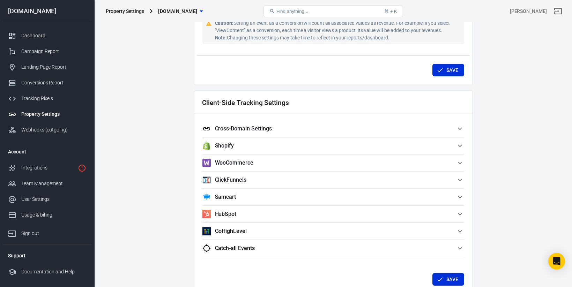
click at [269, 128] on h5 "Cross-Domain Settings" at bounding box center [243, 128] width 57 height 7
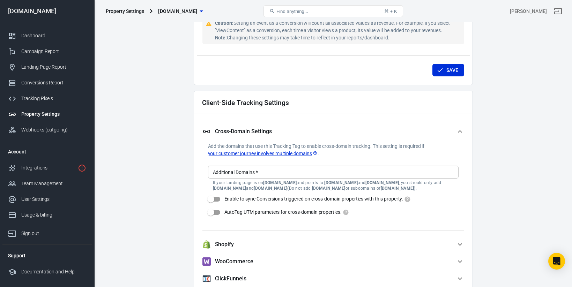
click at [228, 172] on input "Additional Domains   *" at bounding box center [332, 172] width 245 height 9
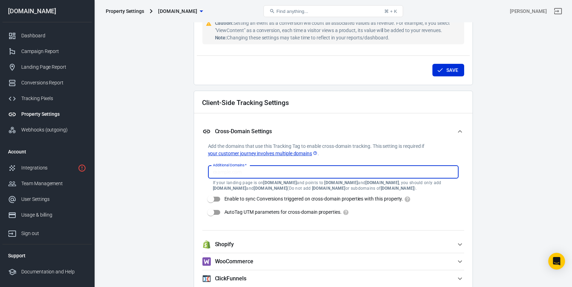
paste input "[URL][DOMAIN_NAME]"
type input "[URL][DOMAIN_NAME]"
click at [216, 198] on input "Enable to sync Conversions triggered on cross-domain properties with this prope…" at bounding box center [211, 199] width 40 height 13
checkbox input "true"
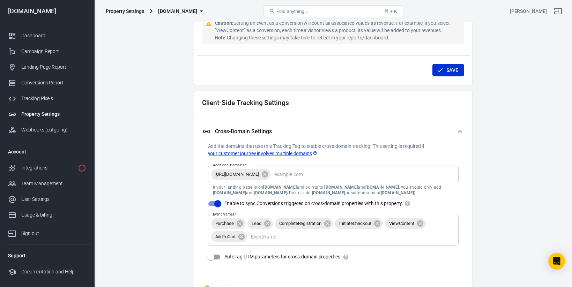
click at [216, 257] on input "AutoTag UTM parameters for cross-domain properties." at bounding box center [211, 256] width 40 height 13
checkbox input "true"
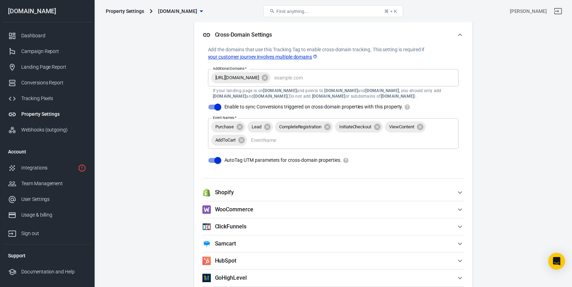
scroll to position [755, 0]
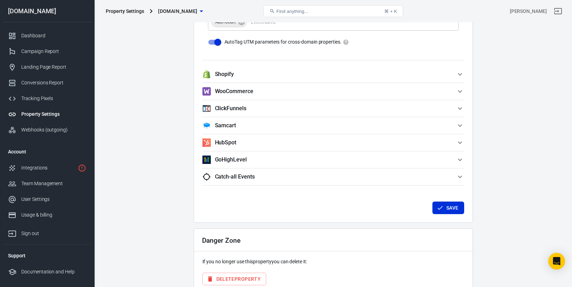
click at [250, 178] on h5 "Catch-all Events" at bounding box center [235, 176] width 40 height 7
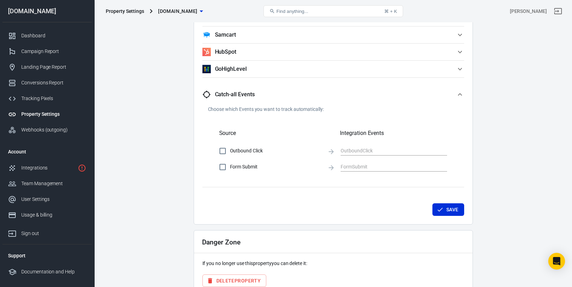
scroll to position [848, 0]
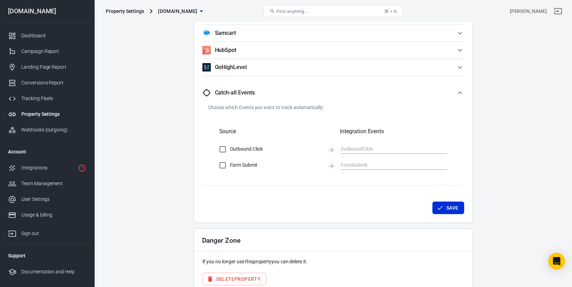
click at [254, 93] on h5 "Catch-all Events" at bounding box center [235, 92] width 40 height 7
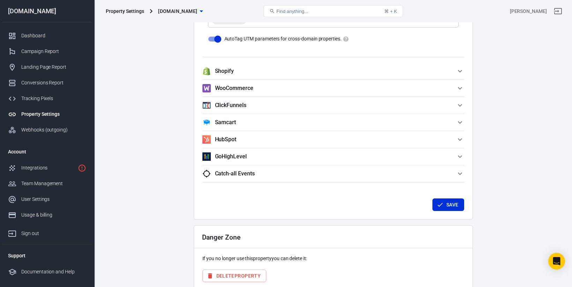
scroll to position [755, 0]
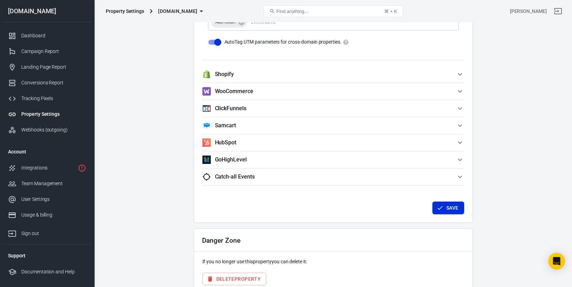
click at [434, 212] on button "Save" at bounding box center [448, 208] width 32 height 13
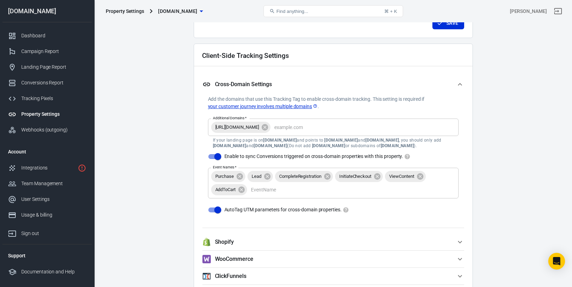
scroll to position [581, 0]
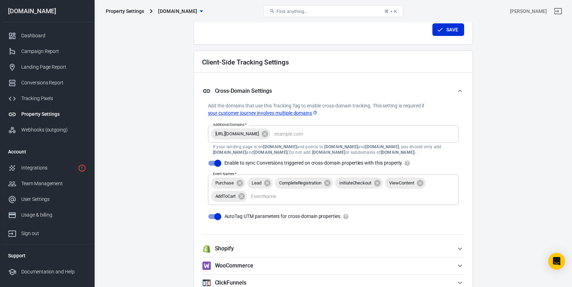
click at [286, 113] on link "your customer journey involves multiple domains" at bounding box center [263, 113] width 110 height 7
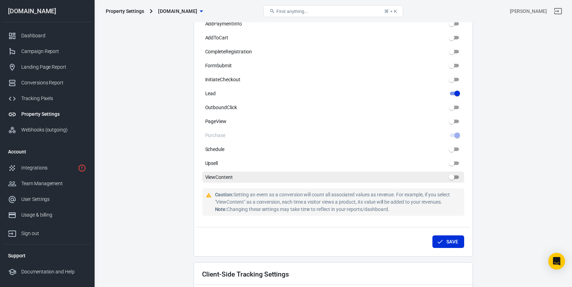
scroll to position [307, 0]
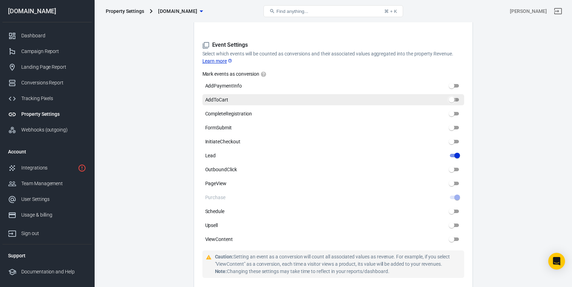
click at [452, 98] on input "AddToCart" at bounding box center [451, 100] width 25 height 8
click at [456, 98] on input "AddToCart" at bounding box center [451, 100] width 25 height 8
checkbox input "false"
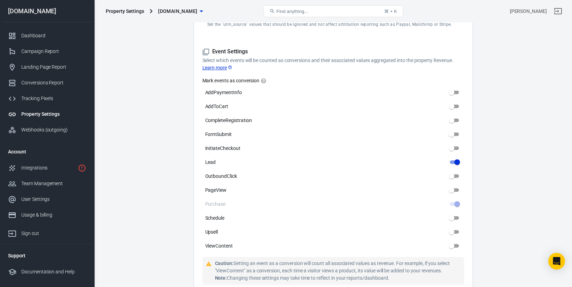
scroll to position [436, 0]
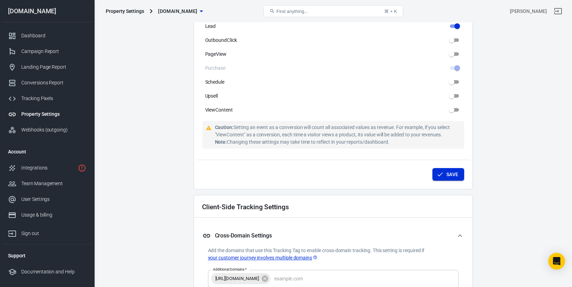
click at [444, 175] on button "Save" at bounding box center [448, 174] width 32 height 13
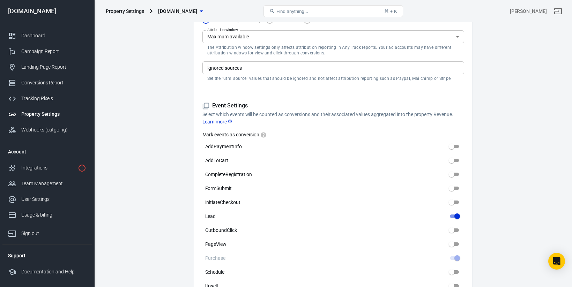
scroll to position [258, 0]
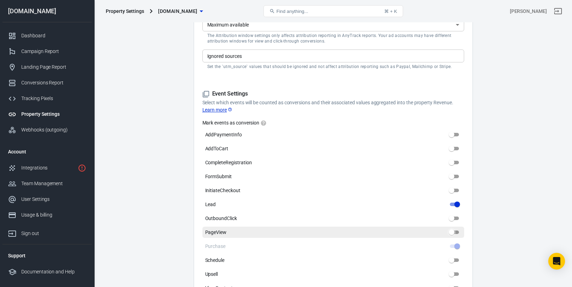
click at [455, 231] on input "PageView" at bounding box center [451, 232] width 25 height 8
checkbox input "false"
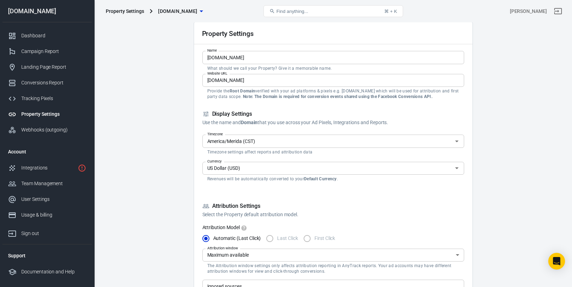
scroll to position [0, 0]
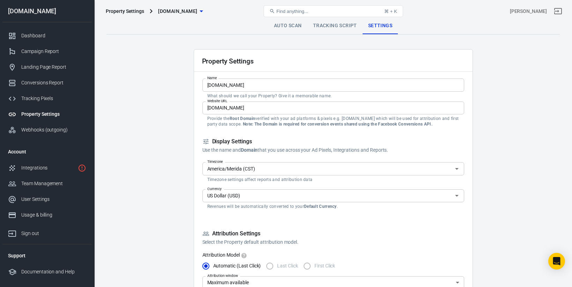
click at [273, 20] on div "Property Settings [DOMAIN_NAME] Find anything... ⌘ + K [PERSON_NAME]" at bounding box center [333, 11] width 477 height 22
click at [279, 24] on link "Auto Scan" at bounding box center [287, 25] width 39 height 17
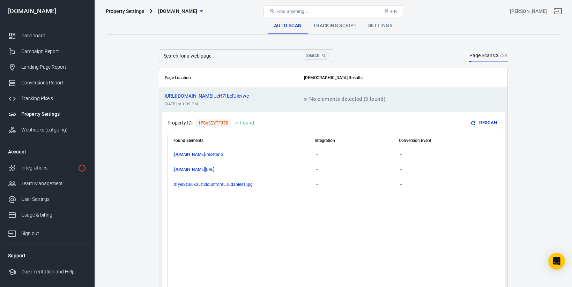
click at [327, 34] on div "Auto Scan Tracking Script Settings" at bounding box center [332, 25] width 453 height 17
click at [331, 29] on link "Tracking Script" at bounding box center [334, 25] width 55 height 17
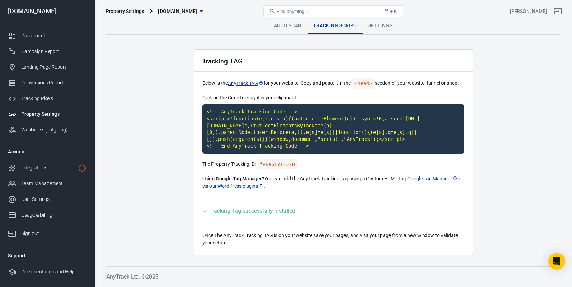
click at [384, 28] on link "Settings" at bounding box center [379, 25] width 35 height 17
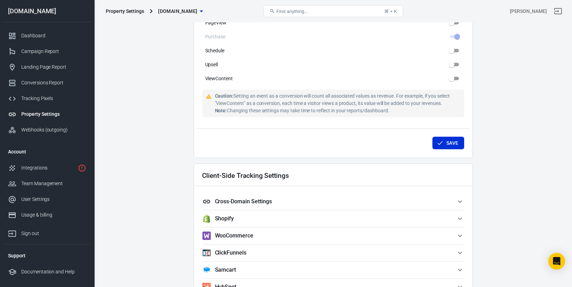
scroll to position [516, 0]
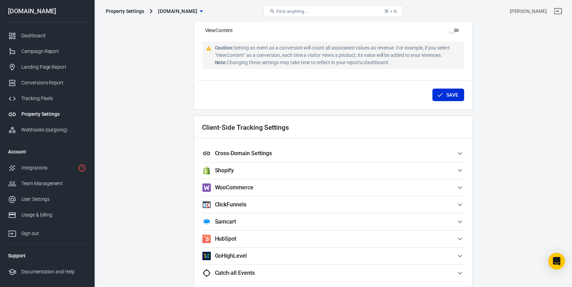
click at [374, 151] on span "Cross-Domain Settings" at bounding box center [328, 153] width 253 height 8
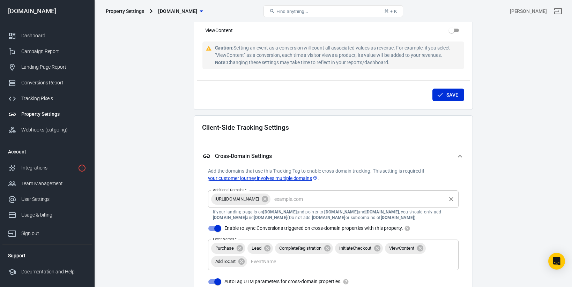
click at [302, 198] on input "Additional Domains   *" at bounding box center [357, 199] width 173 height 9
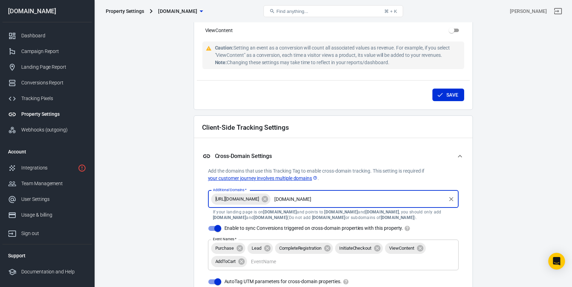
type input "[DOMAIN_NAME]"
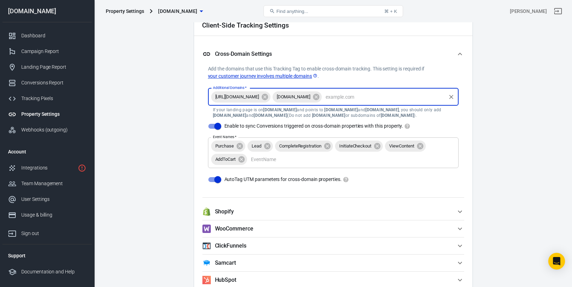
scroll to position [613, 0]
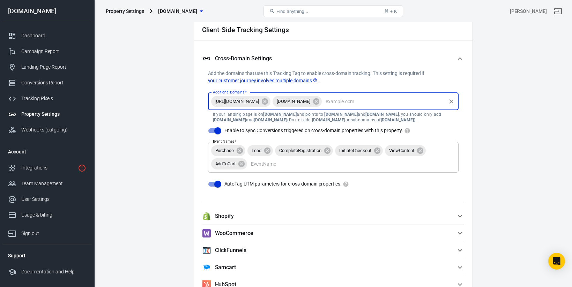
click at [314, 102] on span "[DOMAIN_NAME]" at bounding box center [293, 101] width 42 height 7
click at [319, 102] on icon at bounding box center [316, 102] width 8 height 8
click at [319, 102] on input "Additional Domains   *" at bounding box center [357, 101] width 173 height 9
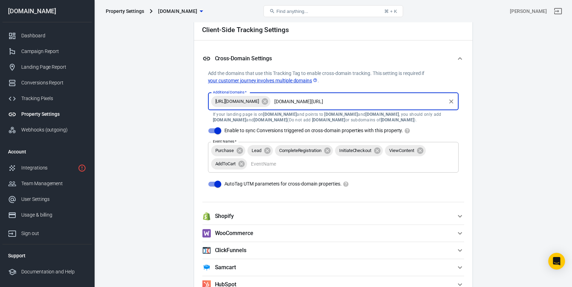
type input "[DOMAIN_NAME]"
type input "[DOMAIN_NAME][URL]"
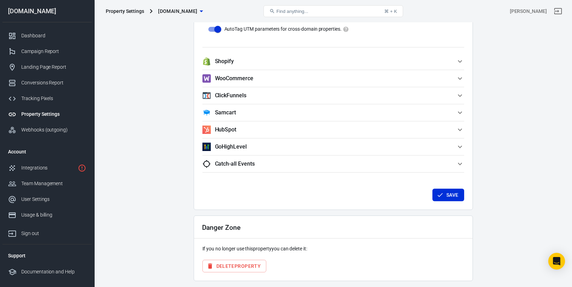
scroll to position [792, 0]
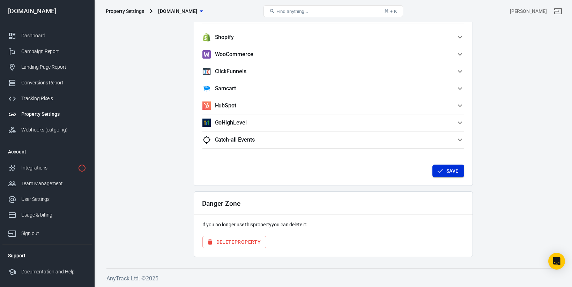
click at [443, 168] on button "Save" at bounding box center [448, 171] width 32 height 13
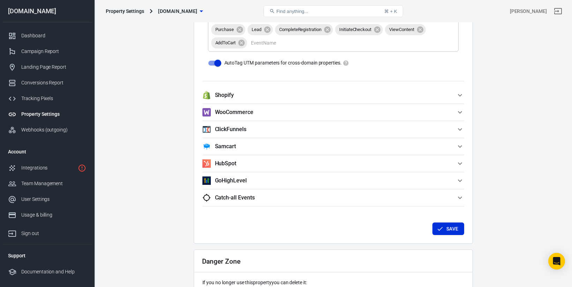
scroll to position [733, 0]
click at [357, 194] on span "Catch-all Events" at bounding box center [328, 198] width 253 height 8
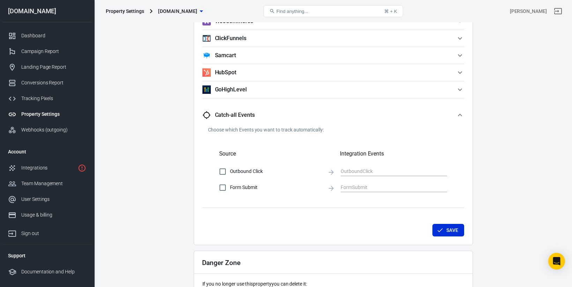
scroll to position [826, 0]
click at [352, 203] on div "Choose which Events you want to track automatically: Source Integration Events …" at bounding box center [333, 166] width 262 height 81
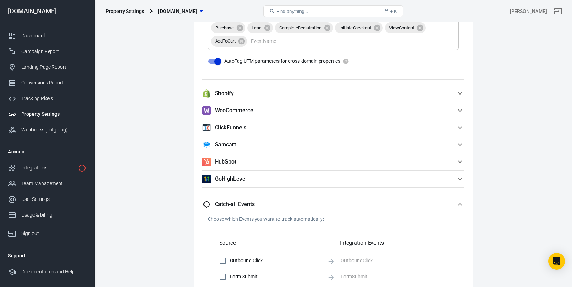
scroll to position [881, 0]
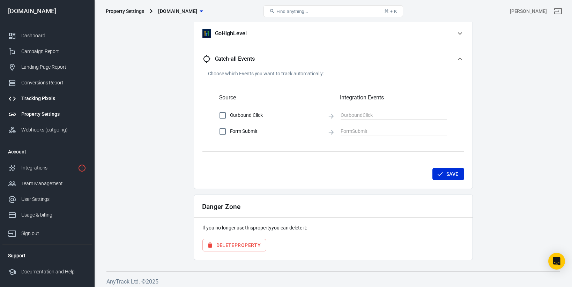
click at [43, 95] on div "Tracking Pixels" at bounding box center [53, 98] width 65 height 7
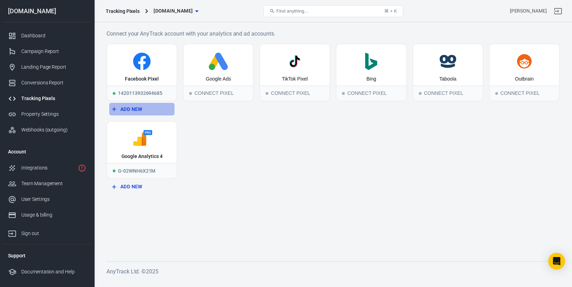
click at [137, 112] on button "Add New" at bounding box center [141, 109] width 65 height 13
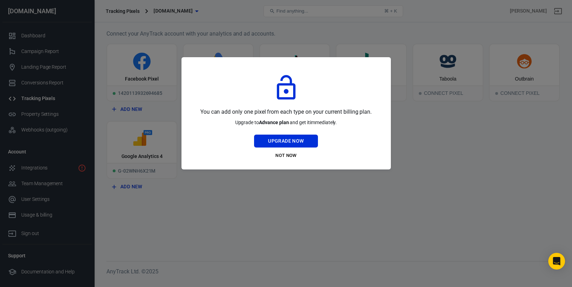
click at [407, 139] on div at bounding box center [286, 143] width 572 height 287
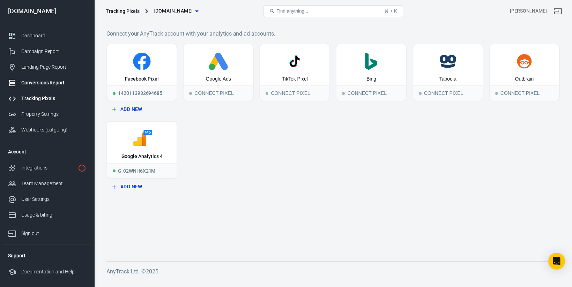
click at [62, 78] on link "Conversions Report" at bounding box center [46, 83] width 89 height 16
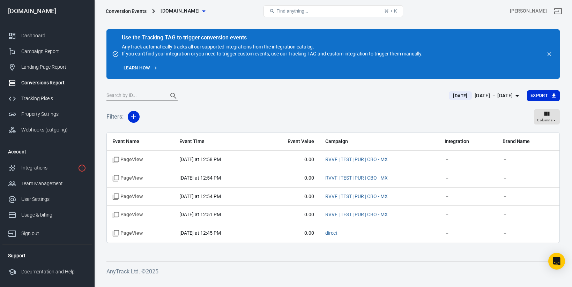
click at [144, 70] on link "Learn how" at bounding box center [141, 68] width 38 height 11
click at [45, 31] on link "Dashboard" at bounding box center [46, 36] width 89 height 16
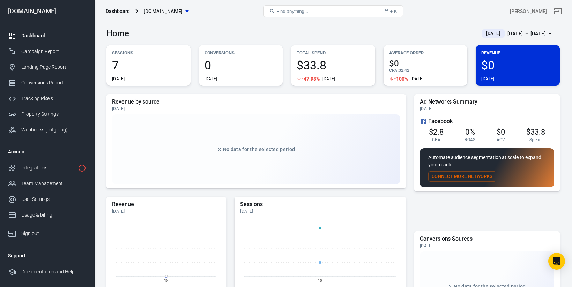
click at [208, 71] on span "0" at bounding box center [240, 65] width 73 height 12
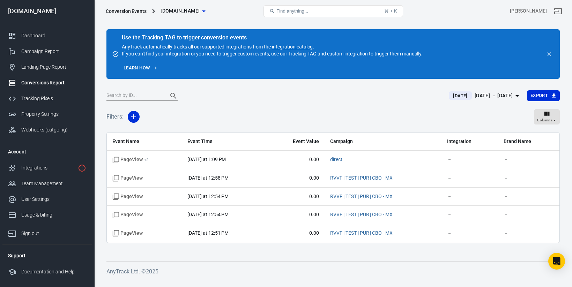
click at [125, 14] on div "Conversion Events" at bounding box center [126, 11] width 41 height 7
click at [126, 9] on div "Conversion Events" at bounding box center [126, 11] width 41 height 7
click at [59, 35] on div "Dashboard" at bounding box center [53, 35] width 65 height 7
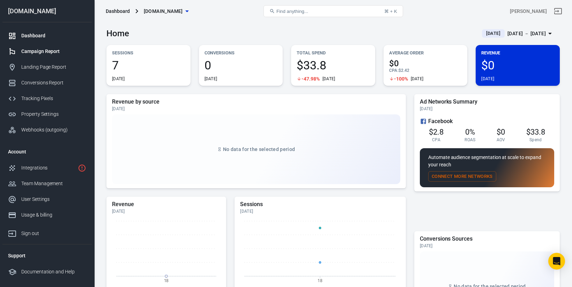
click at [44, 56] on link "Campaign Report" at bounding box center [46, 52] width 89 height 16
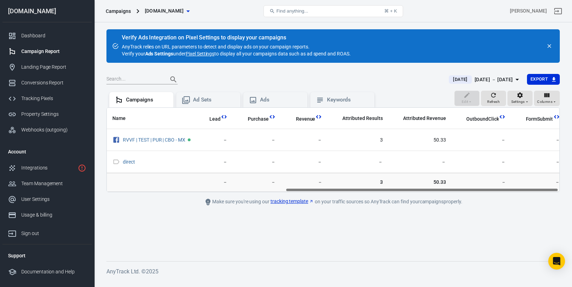
scroll to position [0, 298]
